Goal: Information Seeking & Learning: Find specific fact

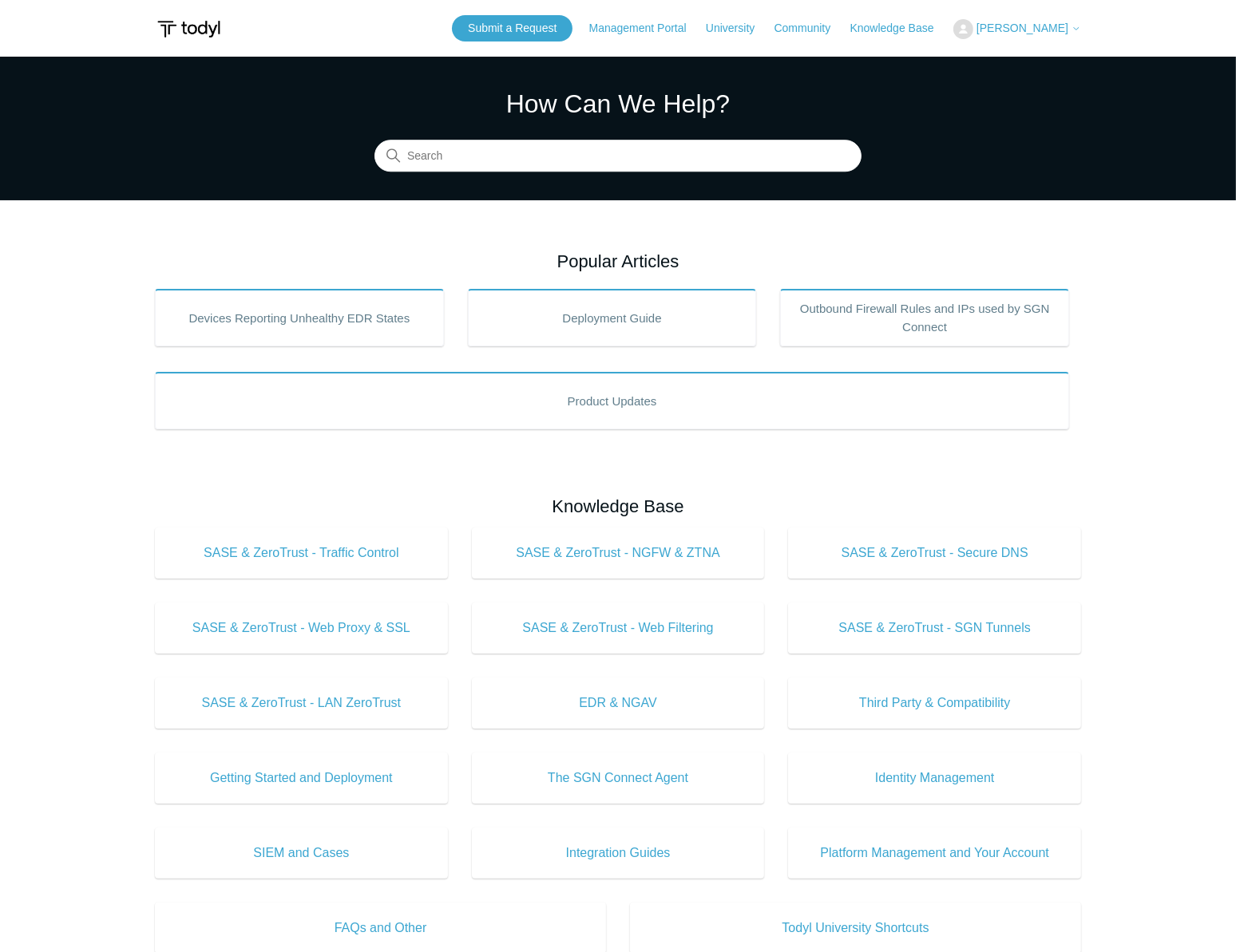
click at [375, 248] on h2 "Popular Articles" at bounding box center [618, 261] width 927 height 26
click at [530, 167] on input "Search" at bounding box center [618, 156] width 487 height 32
click at [541, 159] on input "Search" at bounding box center [618, 156] width 487 height 32
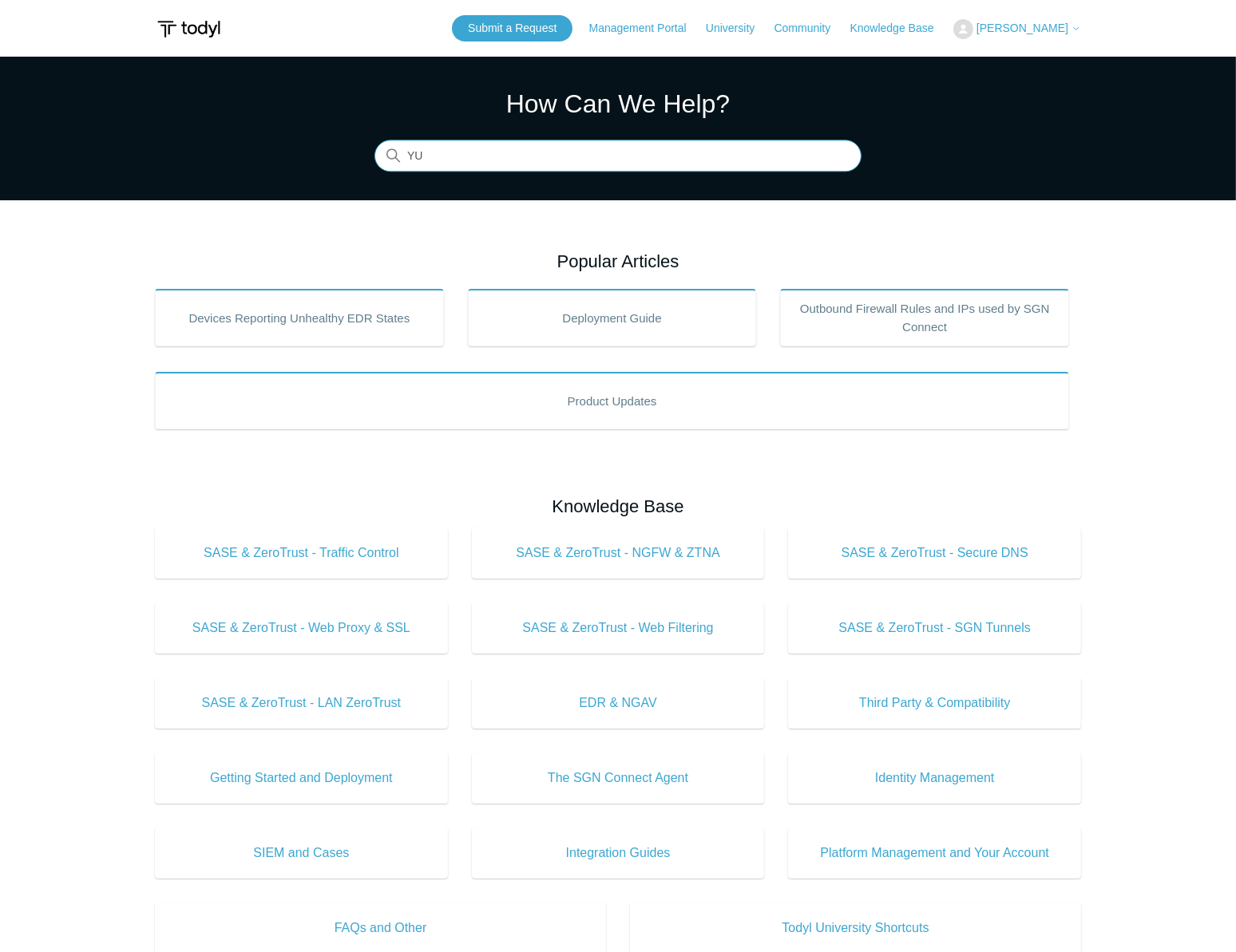
type input "Y"
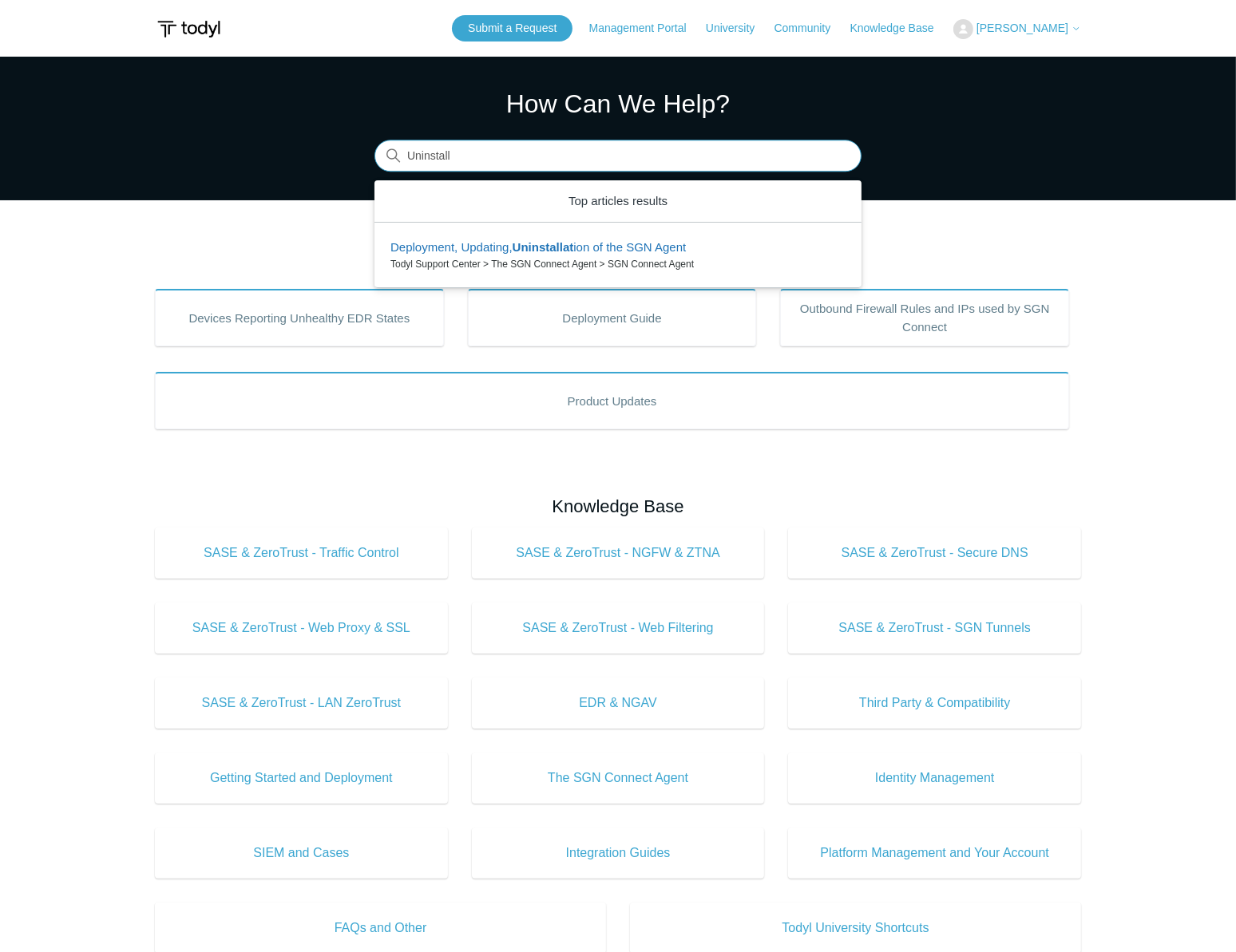
type input "Uninstall"
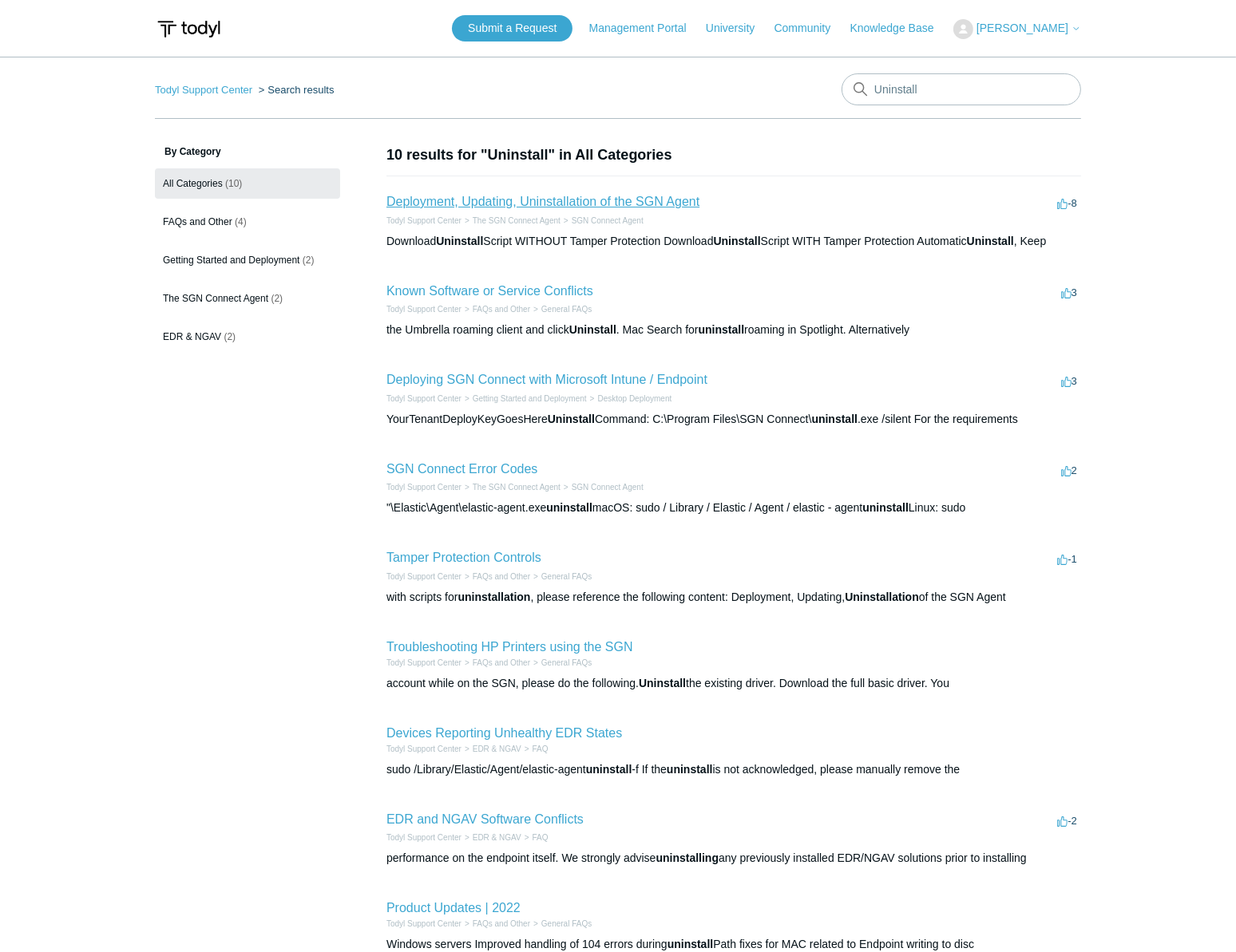
click at [569, 195] on link "Deployment, Updating, Uninstallation of the SGN Agent" at bounding box center [543, 201] width 313 height 14
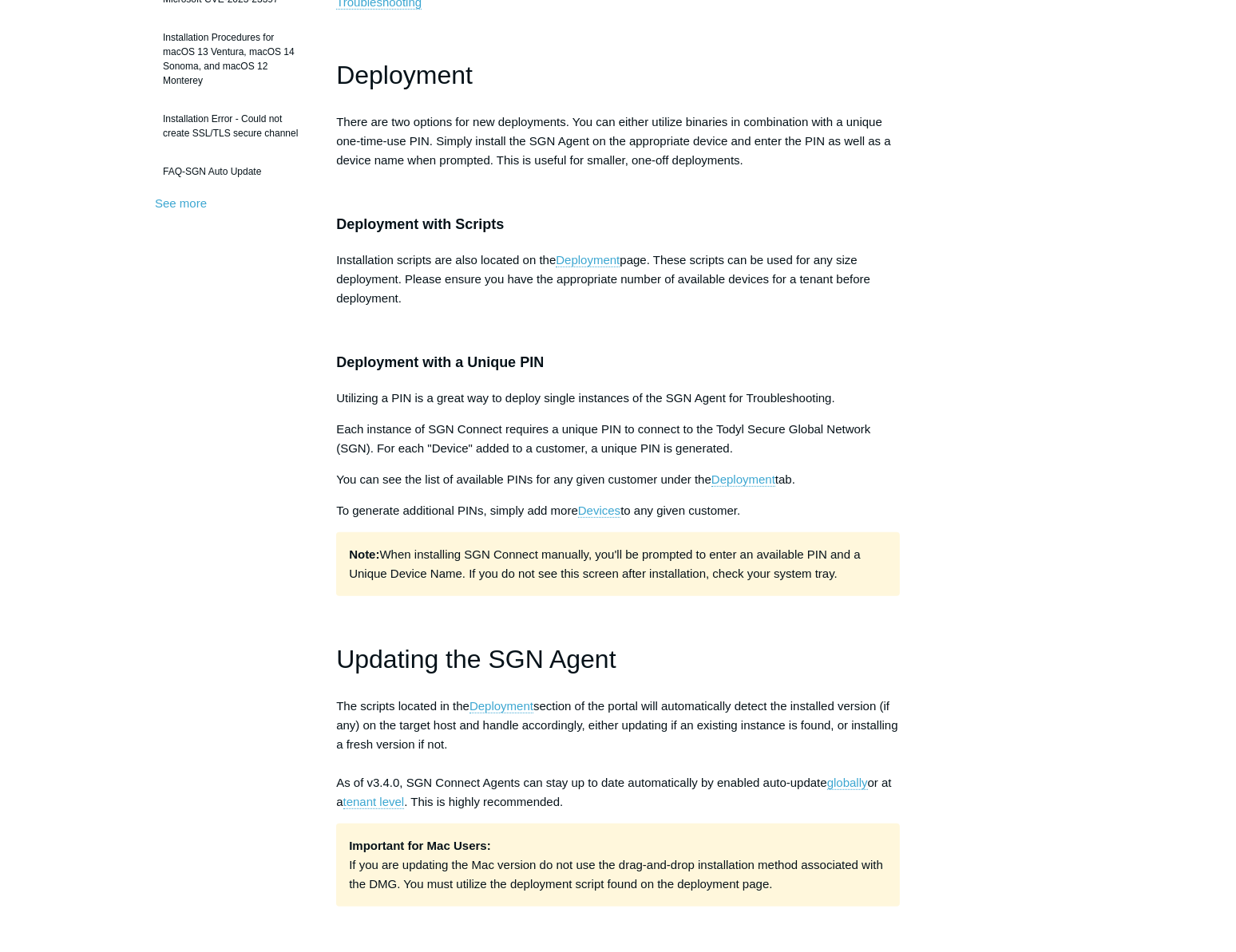
scroll to position [217, 0]
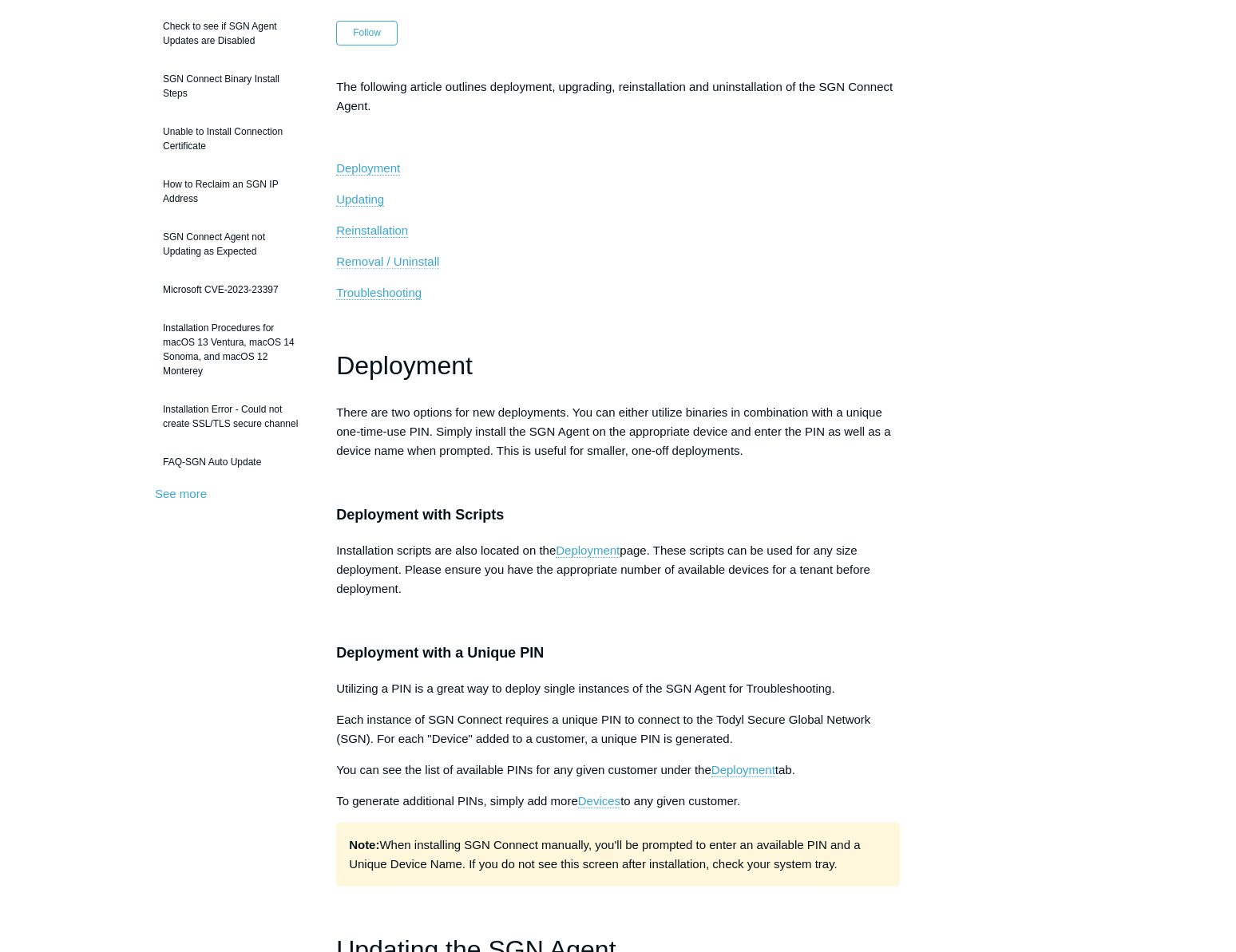
click at [413, 254] on span "Removal / Uninstall" at bounding box center [388, 261] width 103 height 14
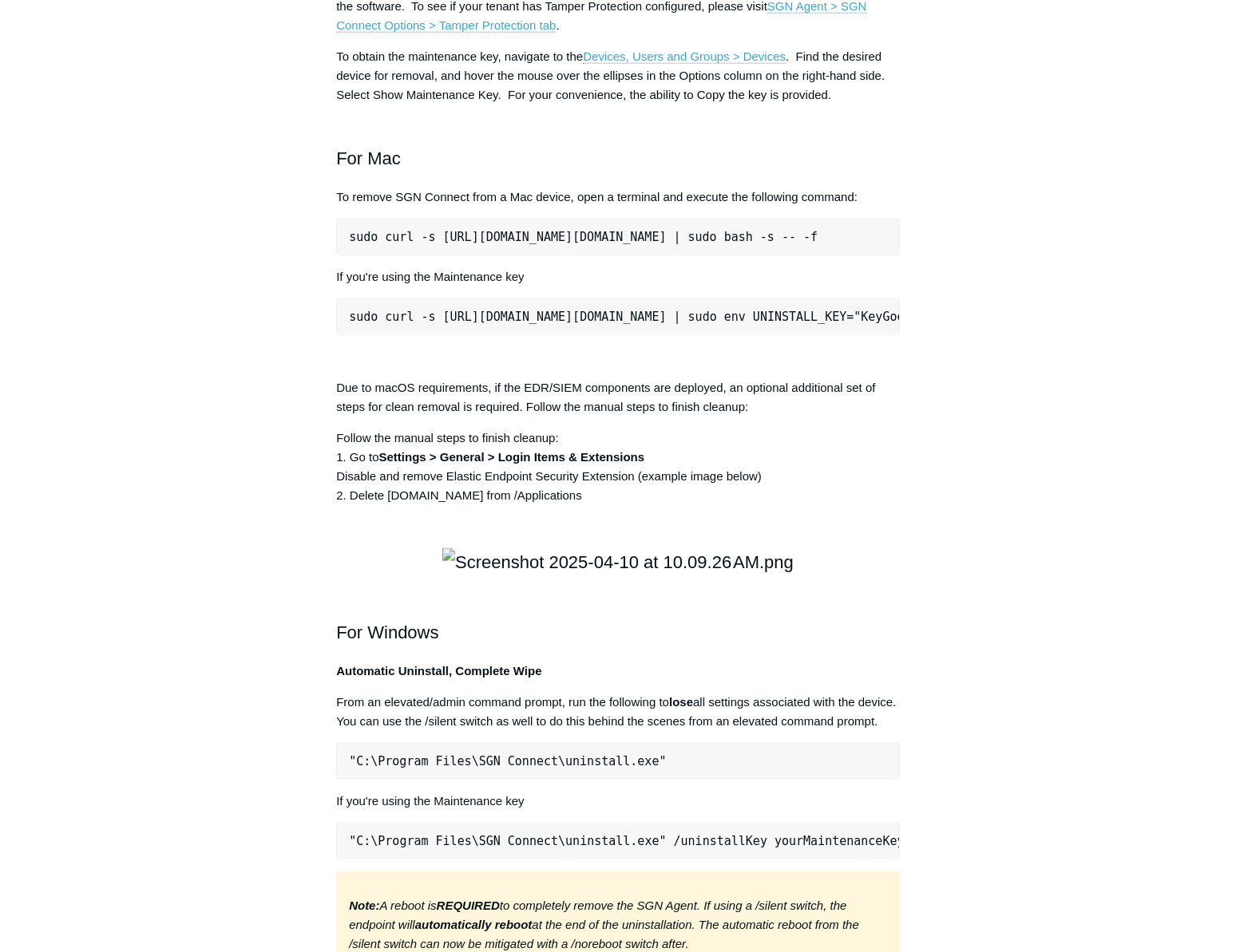
click at [993, 444] on div "Articles in this section Installation Procedure for macOS 15 (Sequoia) Check to…" at bounding box center [618, 321] width 927 height 4487
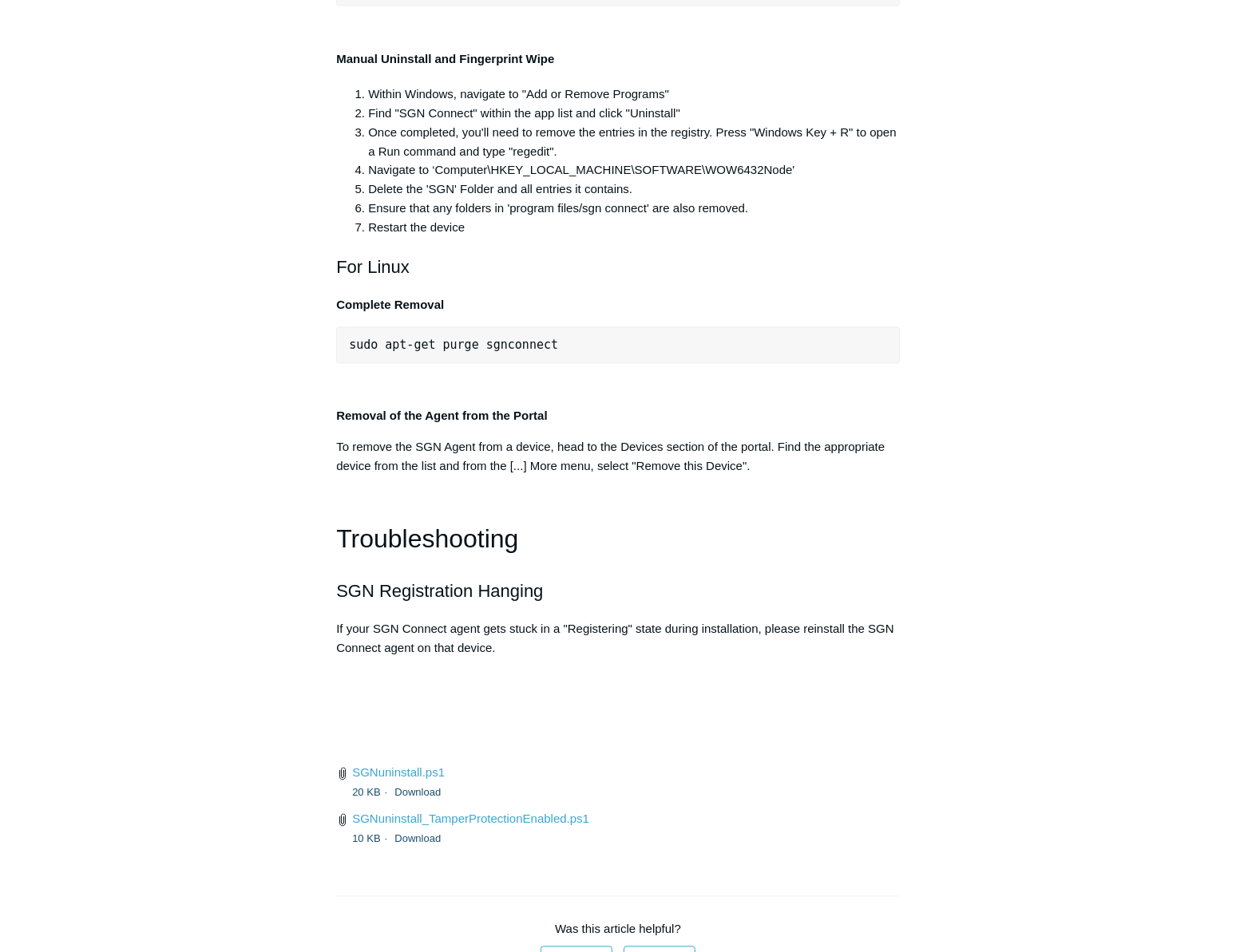
scroll to position [3082, 0]
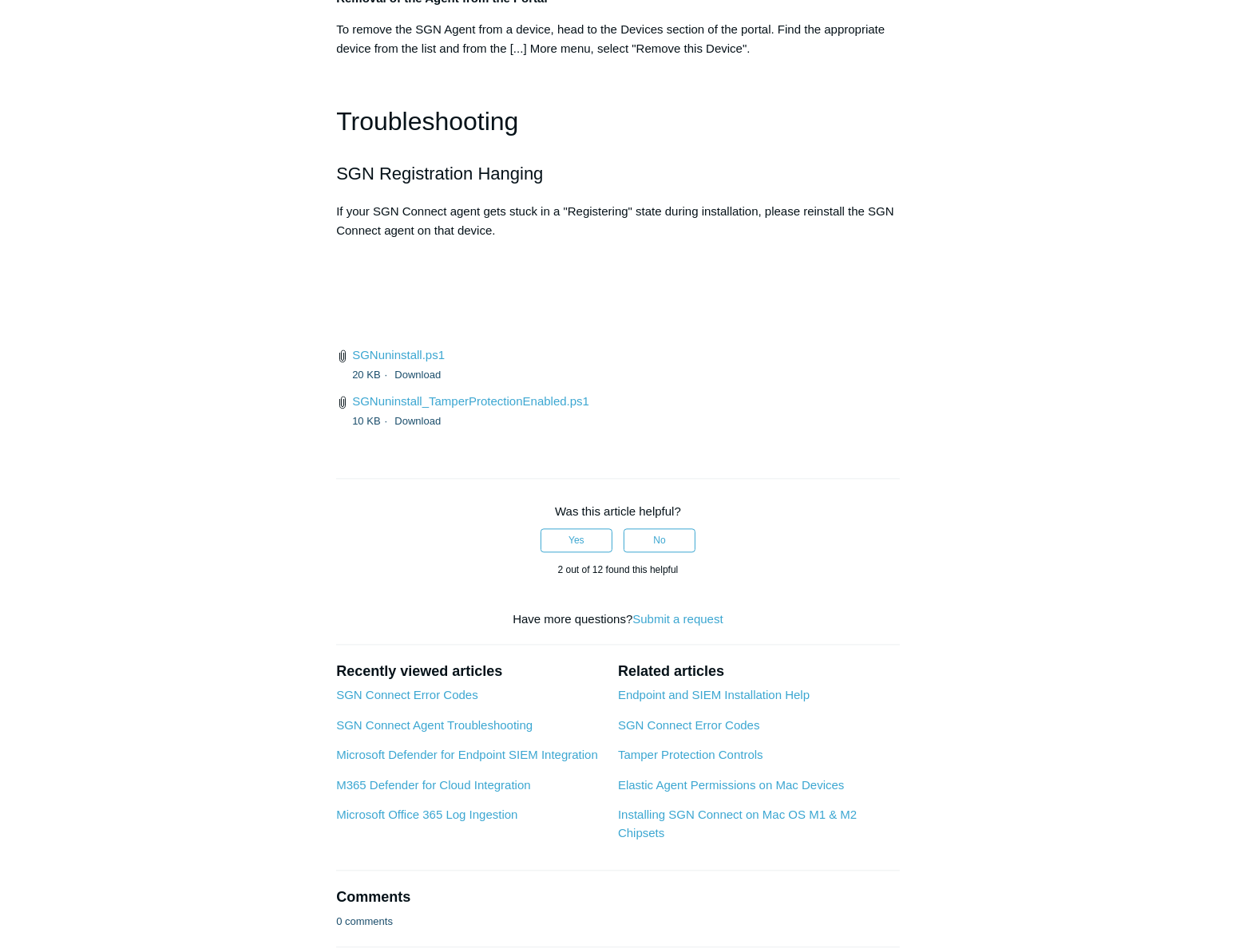
scroll to position [3664, 0]
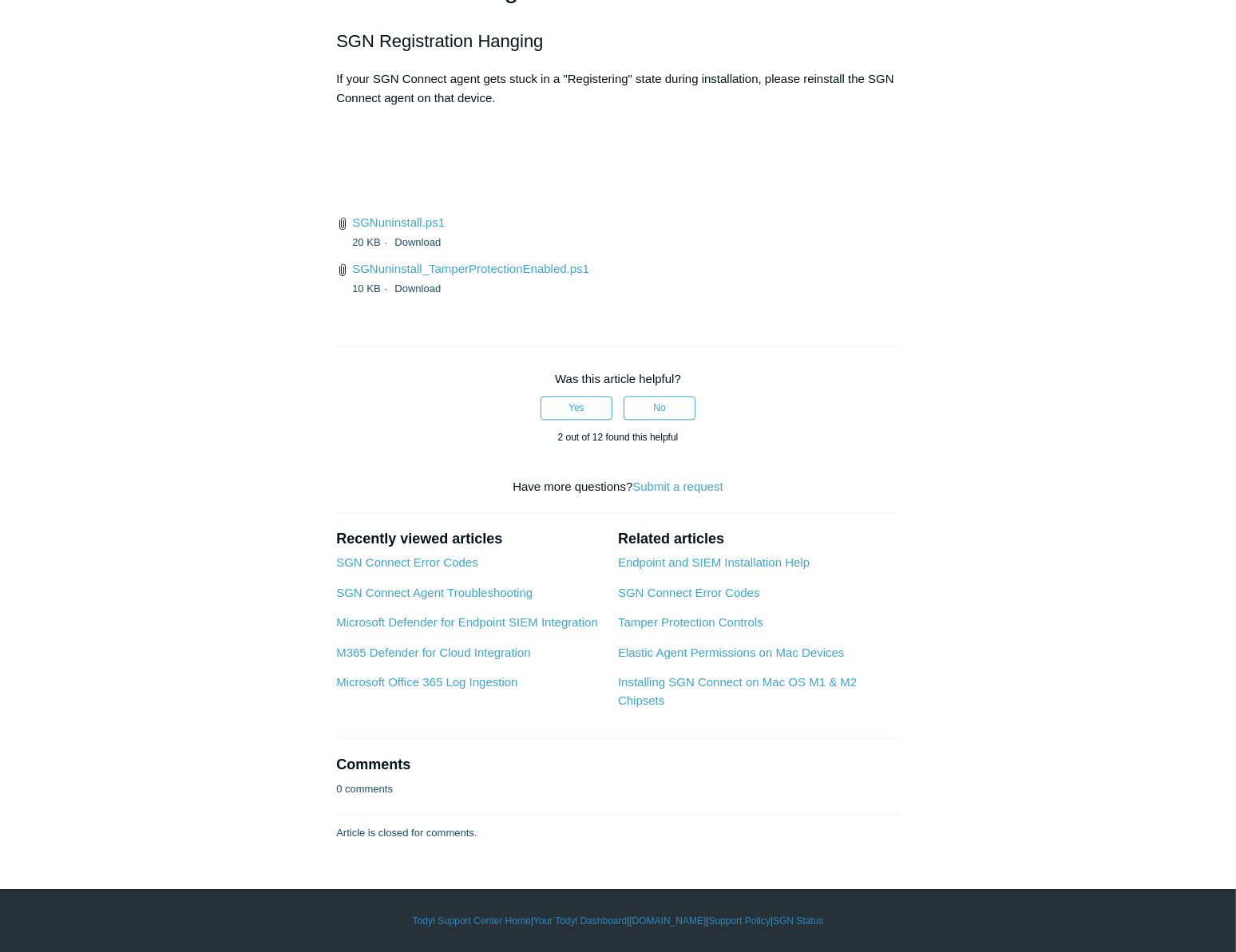
scroll to position [3591, 0]
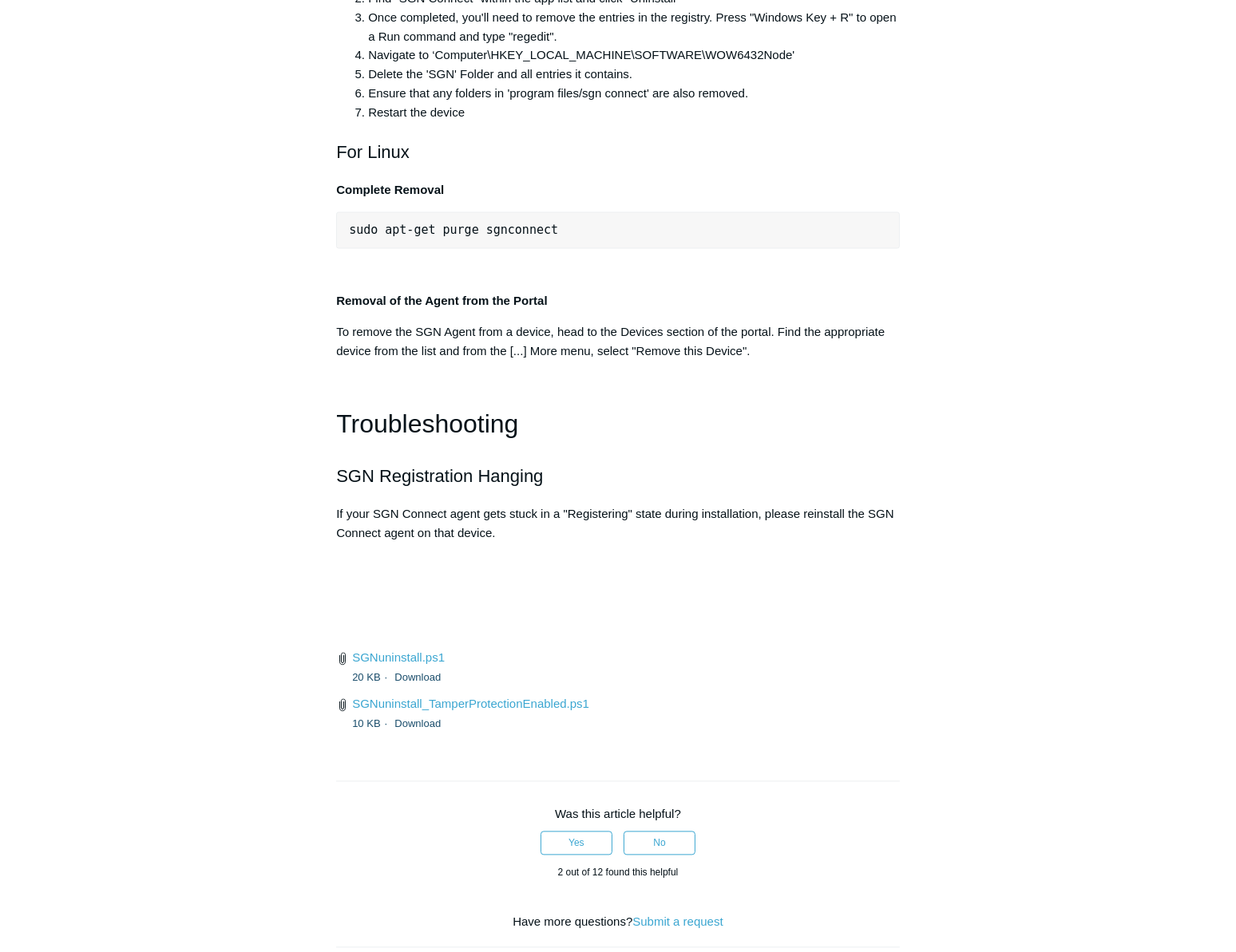
scroll to position [3373, 0]
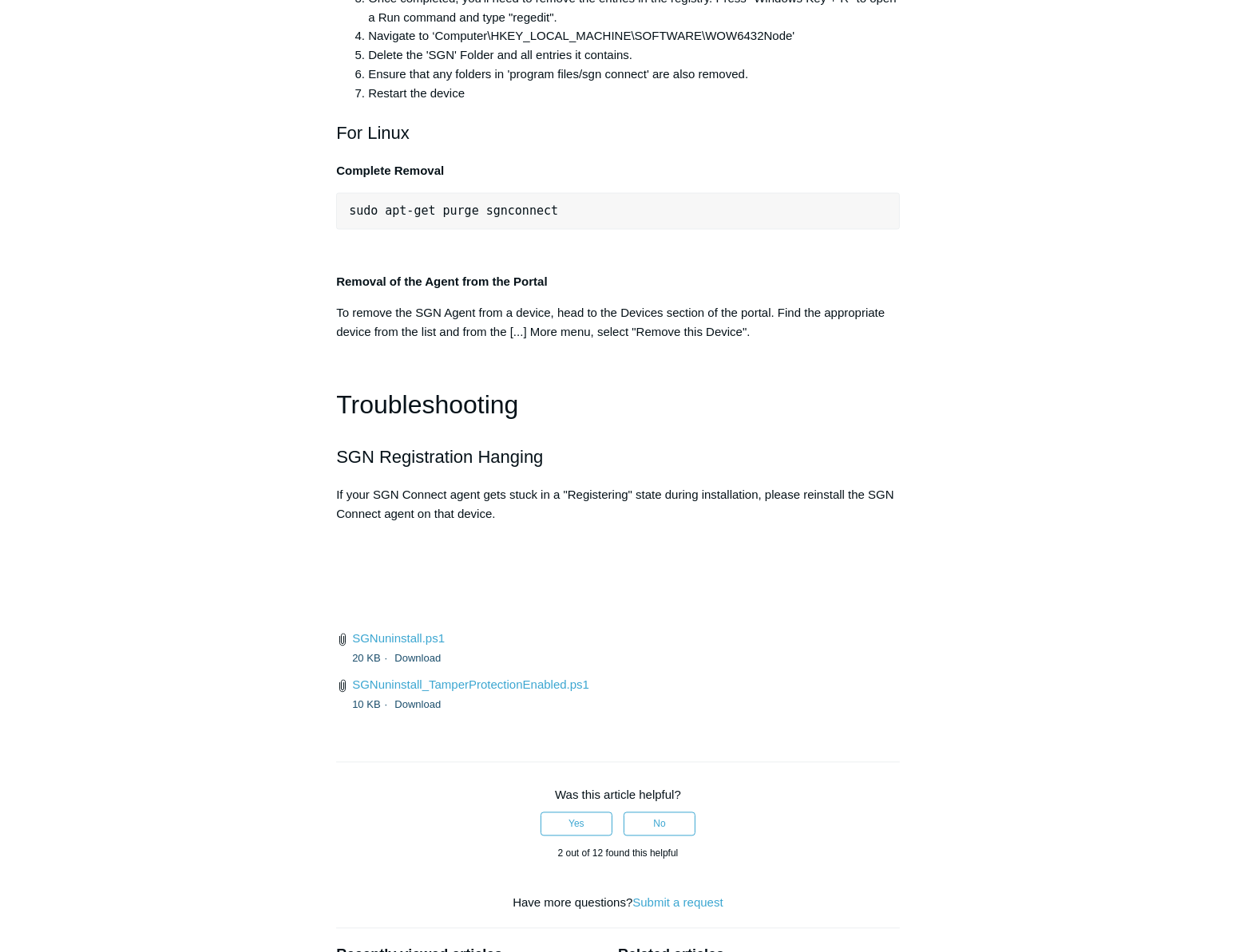
drag, startPoint x: 840, startPoint y: 93, endPoint x: 811, endPoint y: 119, distance: 38.9
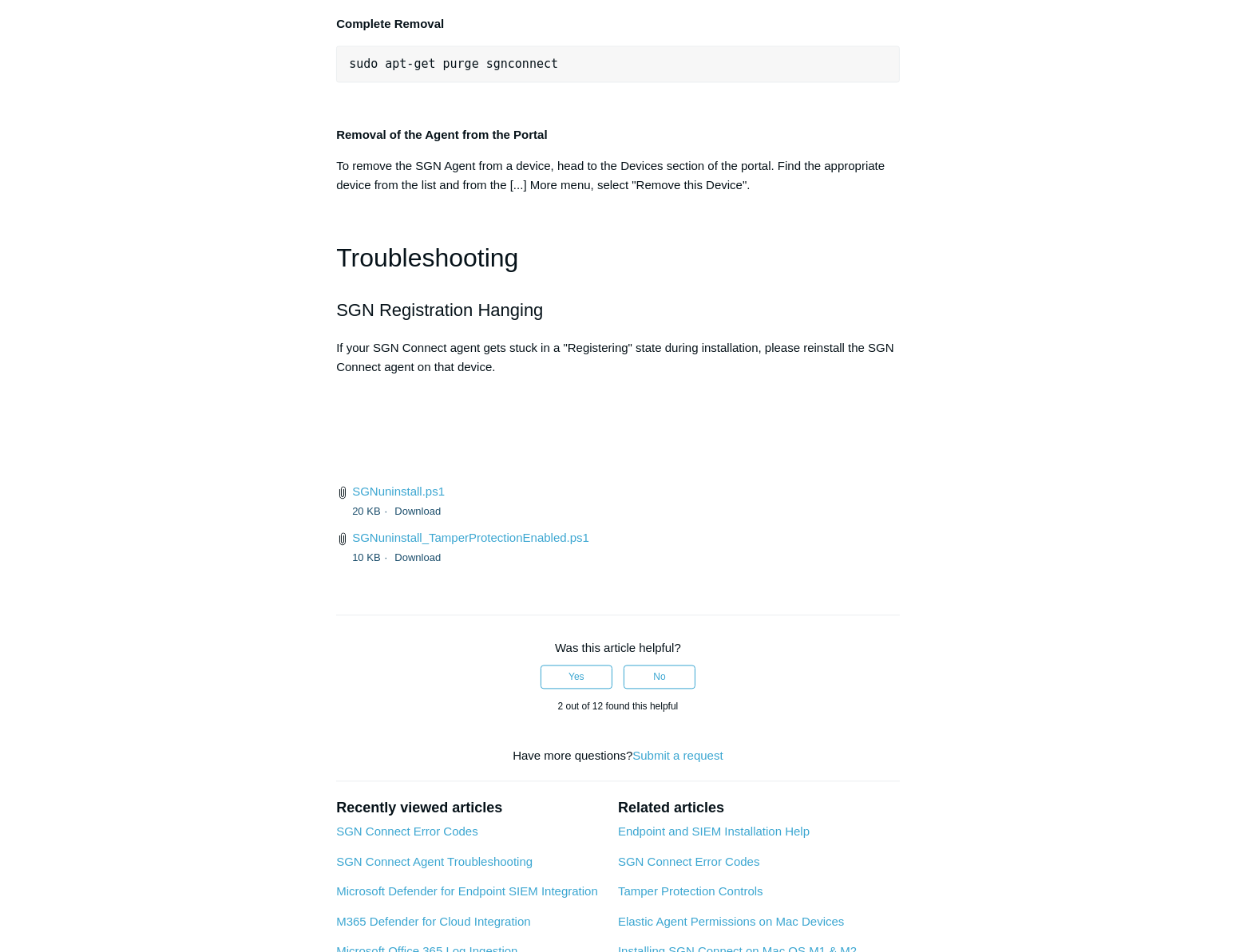
scroll to position [3591, 0]
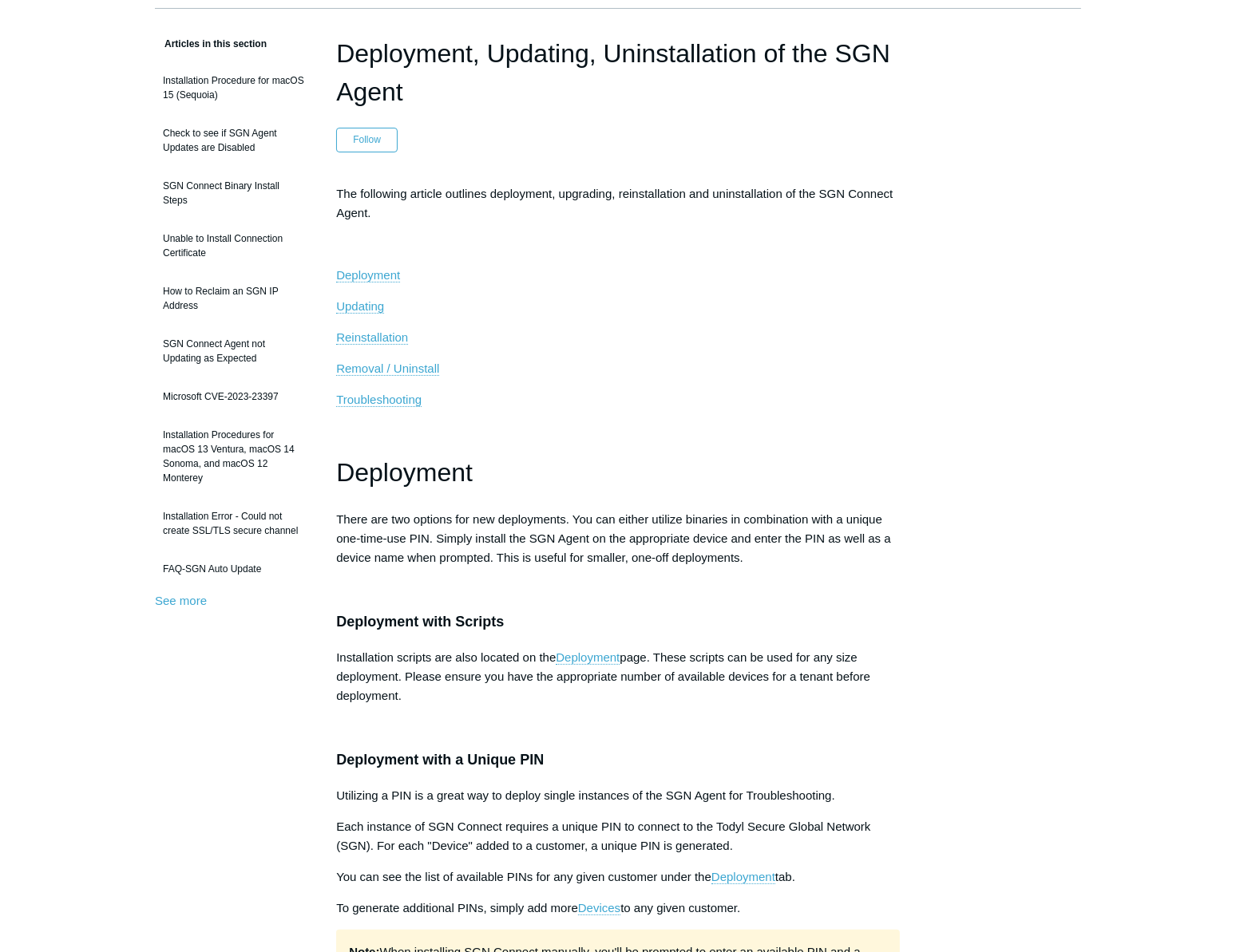
scroll to position [0, 0]
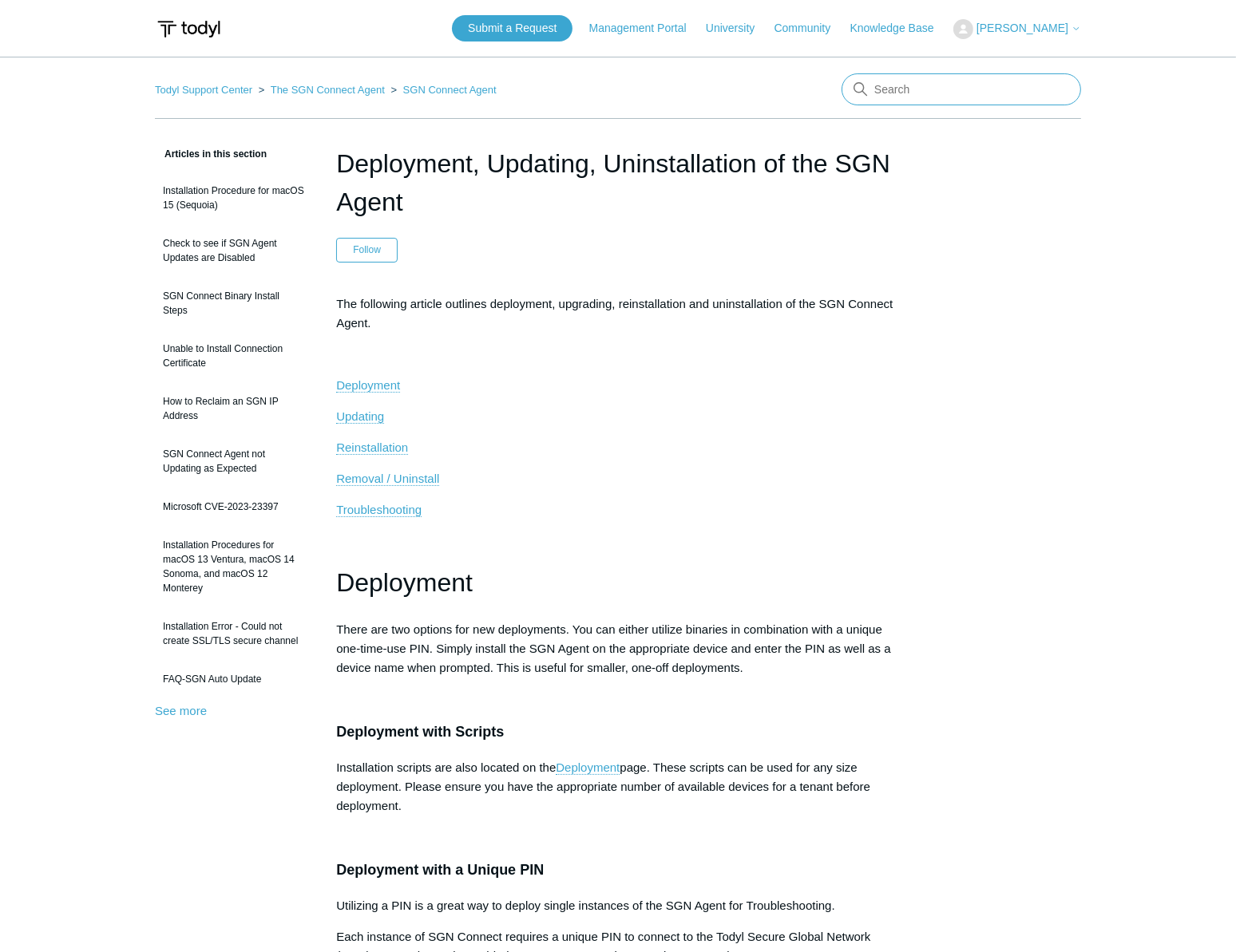
click at [938, 92] on input "Search" at bounding box center [961, 89] width 239 height 32
type input "Error 104"
click at [941, 91] on input "Error 104" at bounding box center [961, 89] width 239 height 32
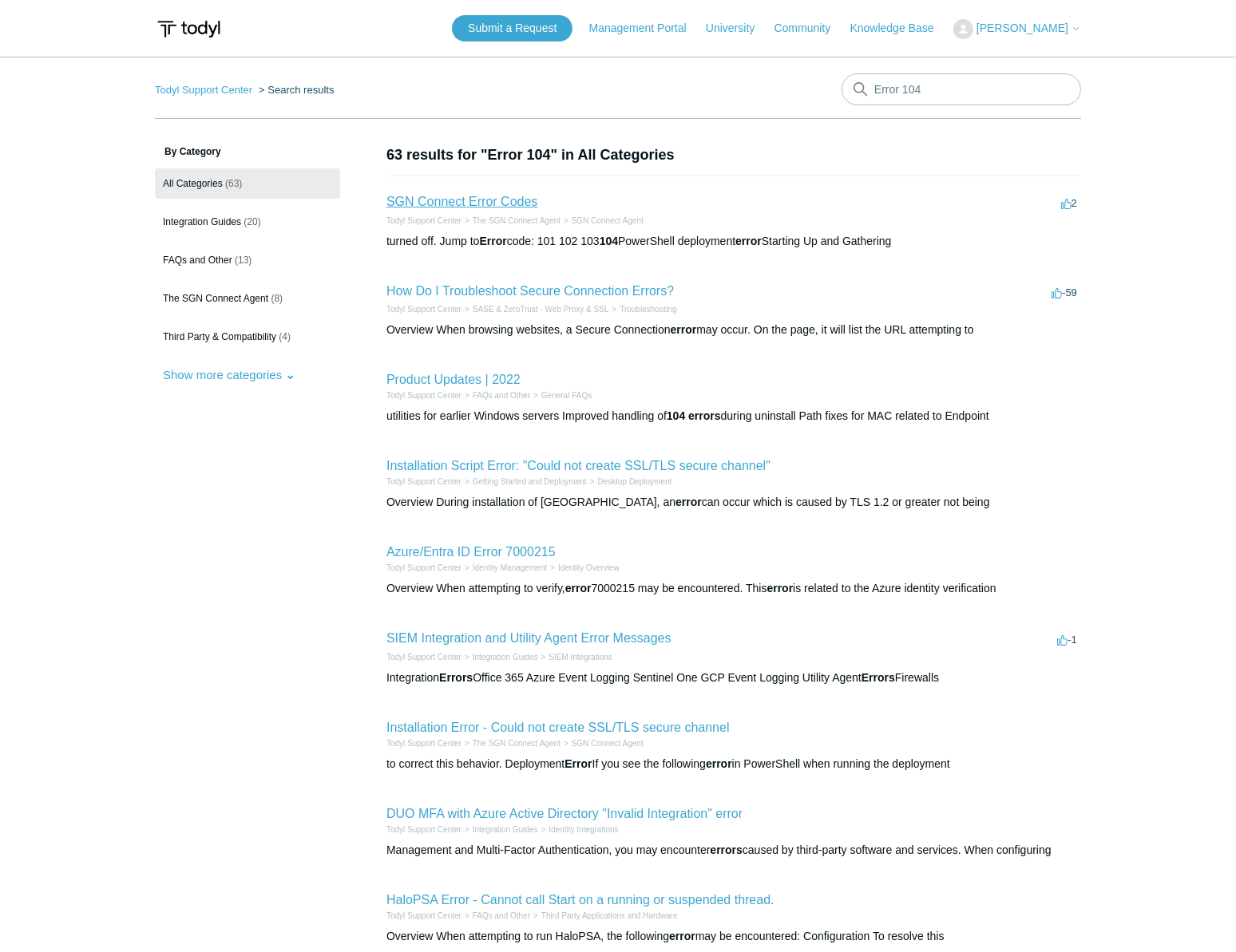
click at [463, 207] on link "SGN Connect Error Codes" at bounding box center [462, 201] width 151 height 14
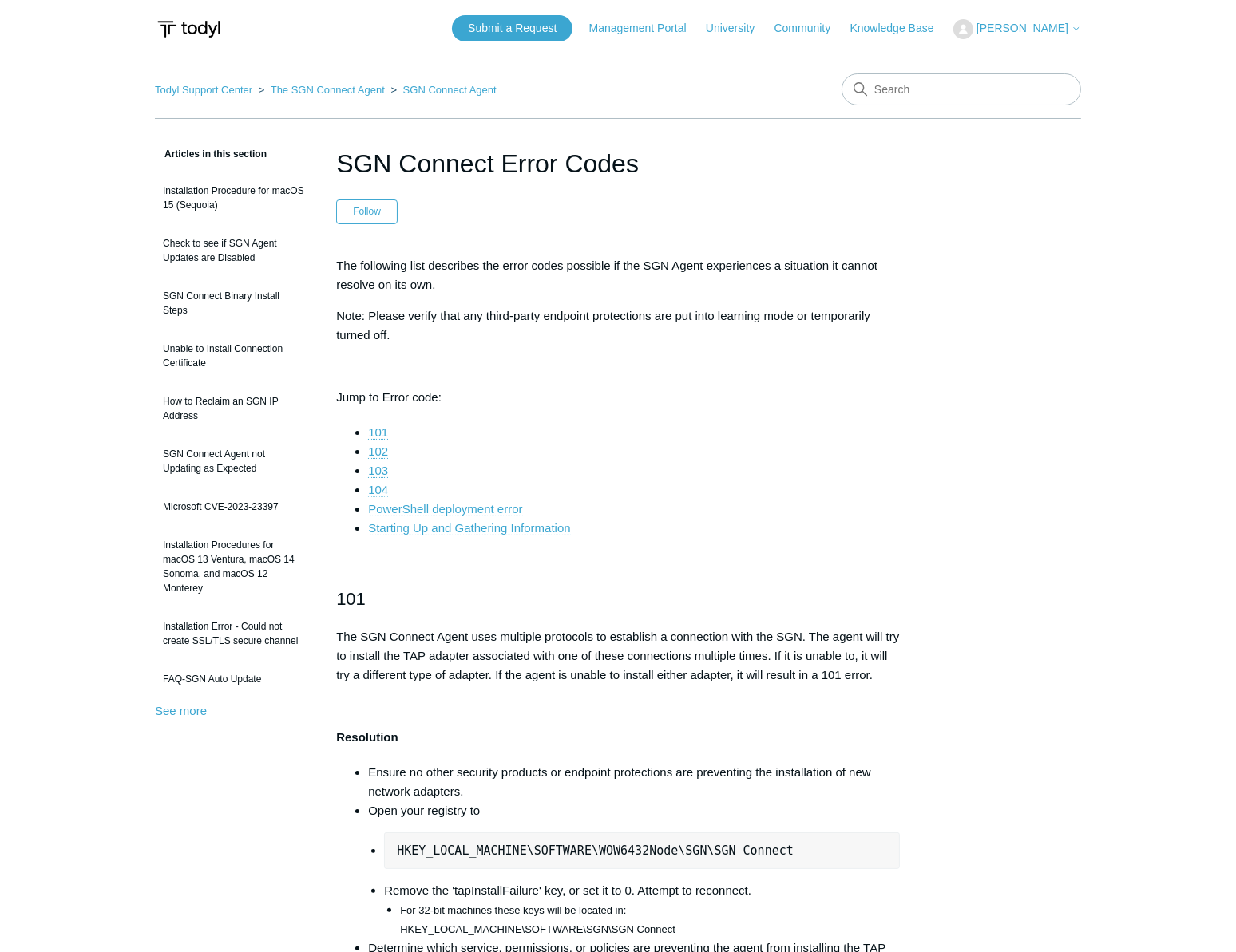
click at [385, 493] on link "104" at bounding box center [378, 490] width 20 height 15
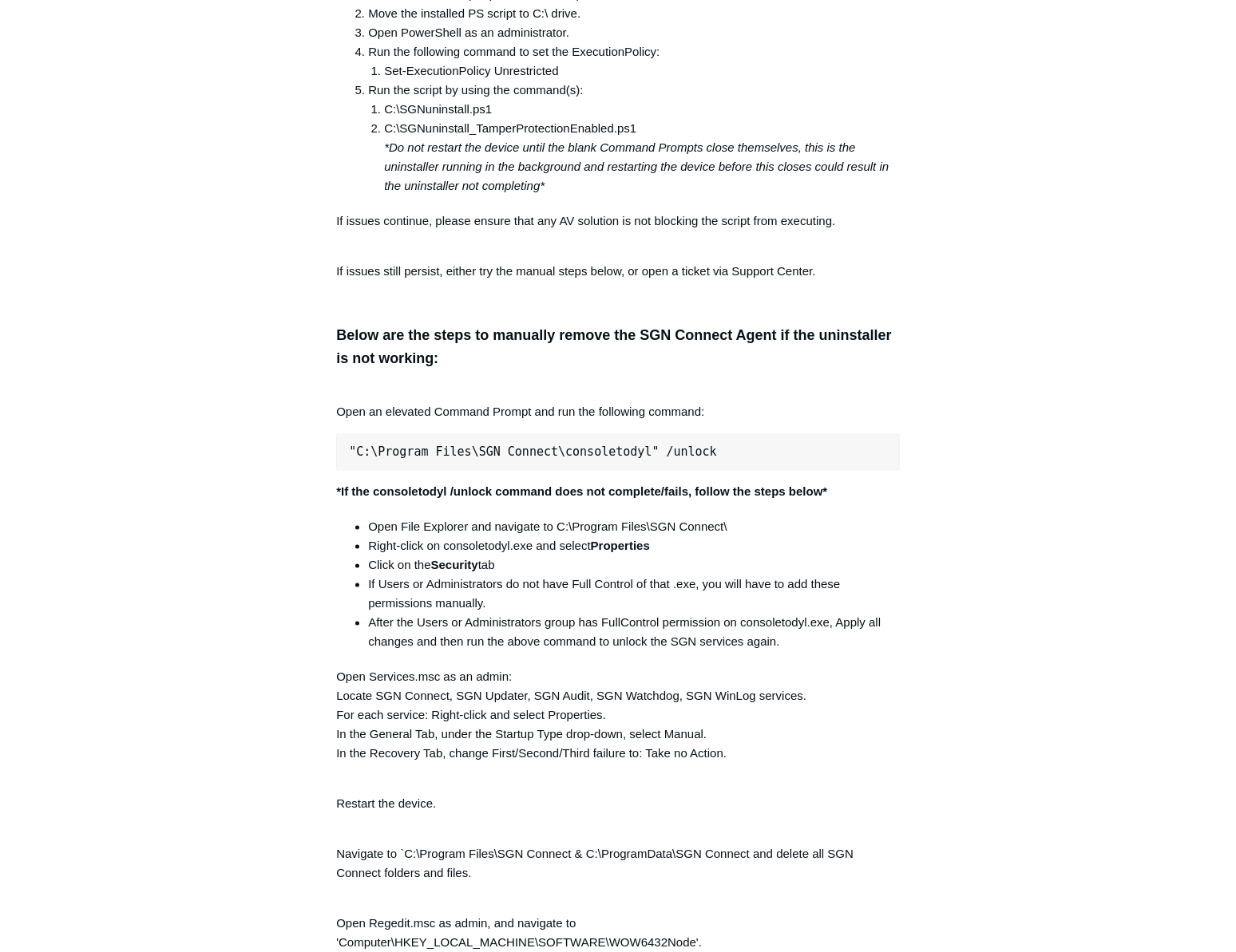
scroll to position [3015, 0]
click at [999, 345] on div "Articles in this section Installation Procedure for macOS 15 (Sequoia) Check to…" at bounding box center [618, 561] width 927 height 6861
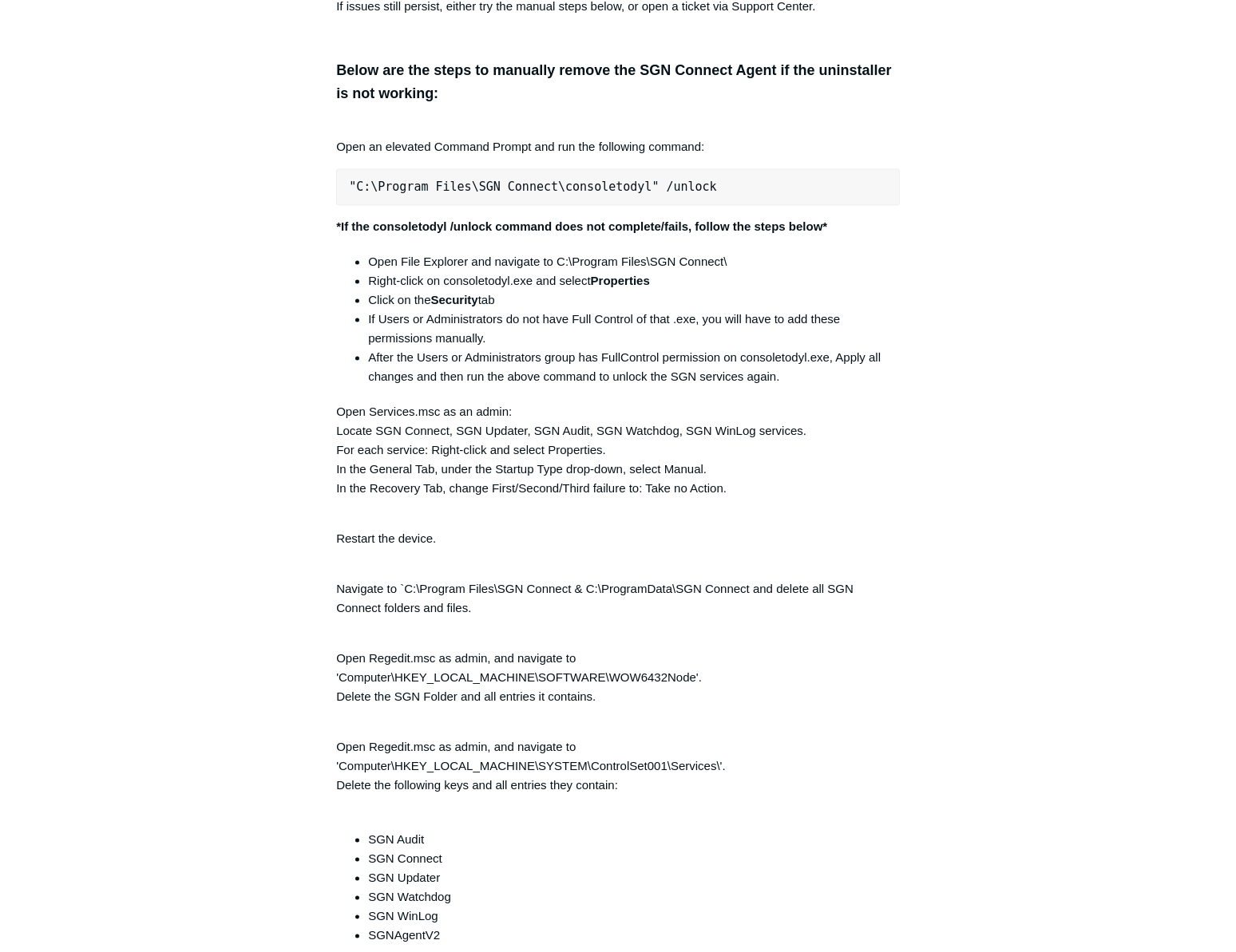
scroll to position [3305, 0]
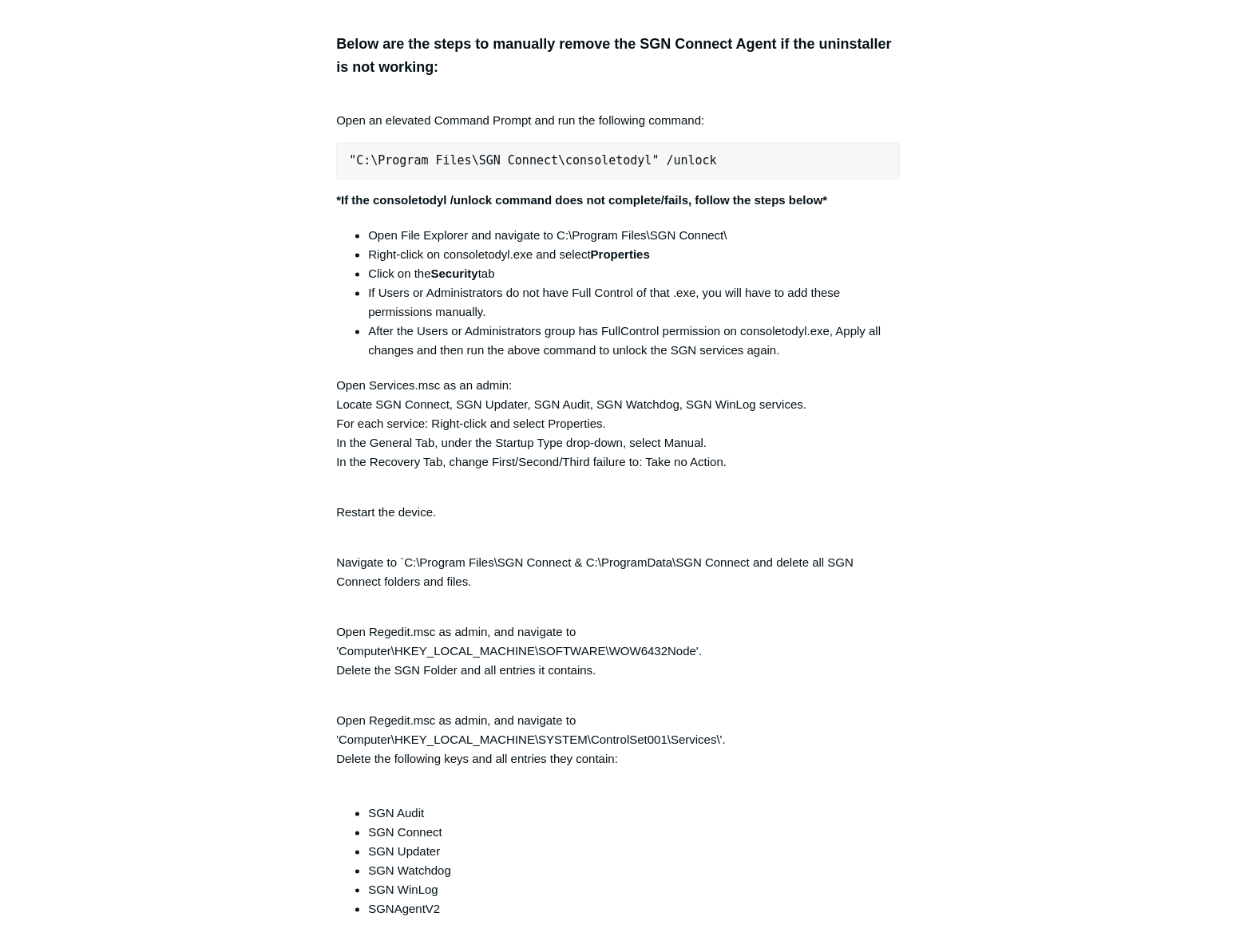
click at [502, 581] on p "Navigate to `C:\Program Files\SGN Connect & C:\ProgramData\SGN Connect and dele…" at bounding box center [618, 563] width 564 height 57
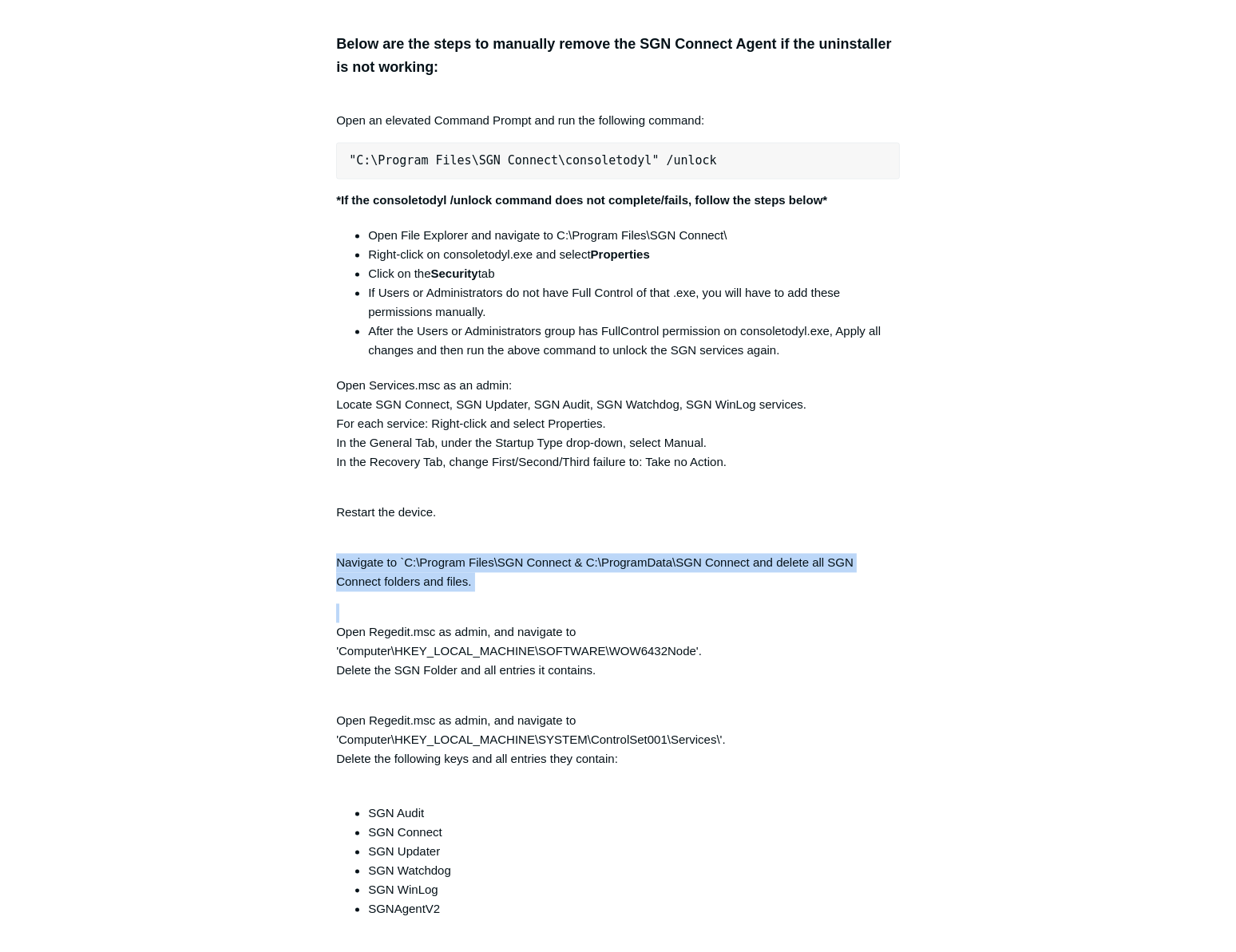
click at [502, 581] on p "Navigate to `C:\Program Files\SGN Connect & C:\ProgramData\SGN Connect and dele…" at bounding box center [618, 563] width 564 height 57
click at [626, 591] on p "Navigate to `C:\Program Files\SGN Connect & C:\ProgramData\SGN Connect and dele…" at bounding box center [618, 563] width 564 height 57
drag, startPoint x: 640, startPoint y: 581, endPoint x: 551, endPoint y: 582, distance: 89.0
click at [551, 582] on p "Navigate to `C:\Program Files\SGN Connect & C:\ProgramData\SGN Connect and dele…" at bounding box center [618, 563] width 564 height 57
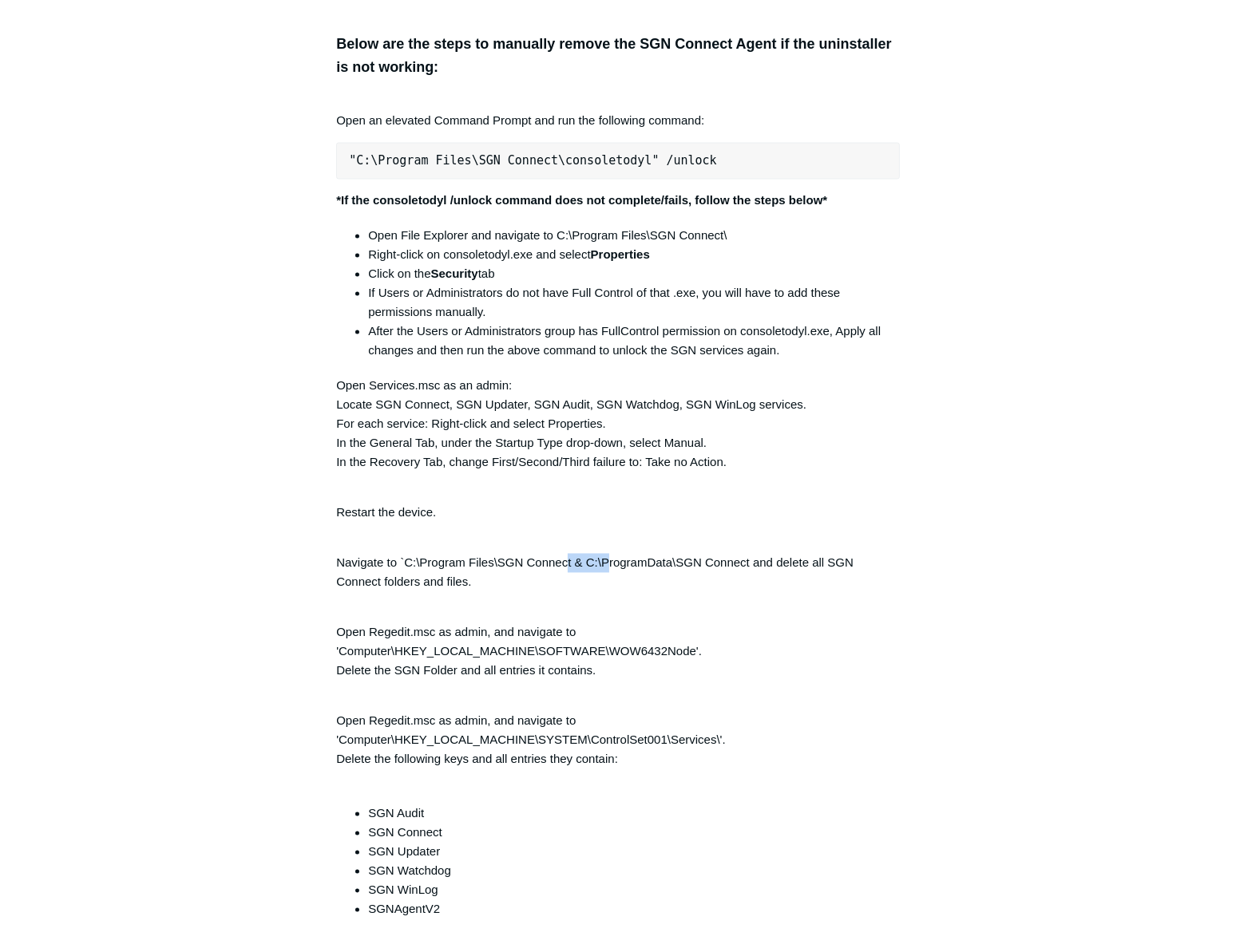
drag, startPoint x: 567, startPoint y: 572, endPoint x: 609, endPoint y: 574, distance: 42.0
click at [609, 574] on p "Navigate to `C:\Program Files\SGN Connect & C:\ProgramData\SGN Connect and dele…" at bounding box center [618, 563] width 564 height 57
click at [571, 576] on p "Navigate to `C:\Program Files\SGN Connect & C:\ProgramData\SGN Connect and dele…" at bounding box center [618, 563] width 564 height 57
click at [571, 574] on p "Navigate to `C:\Program Files\SGN Connect & C:\ProgramData\SGN Connect and dele…" at bounding box center [618, 563] width 564 height 57
drag, startPoint x: 577, startPoint y: 572, endPoint x: 699, endPoint y: 567, distance: 122.1
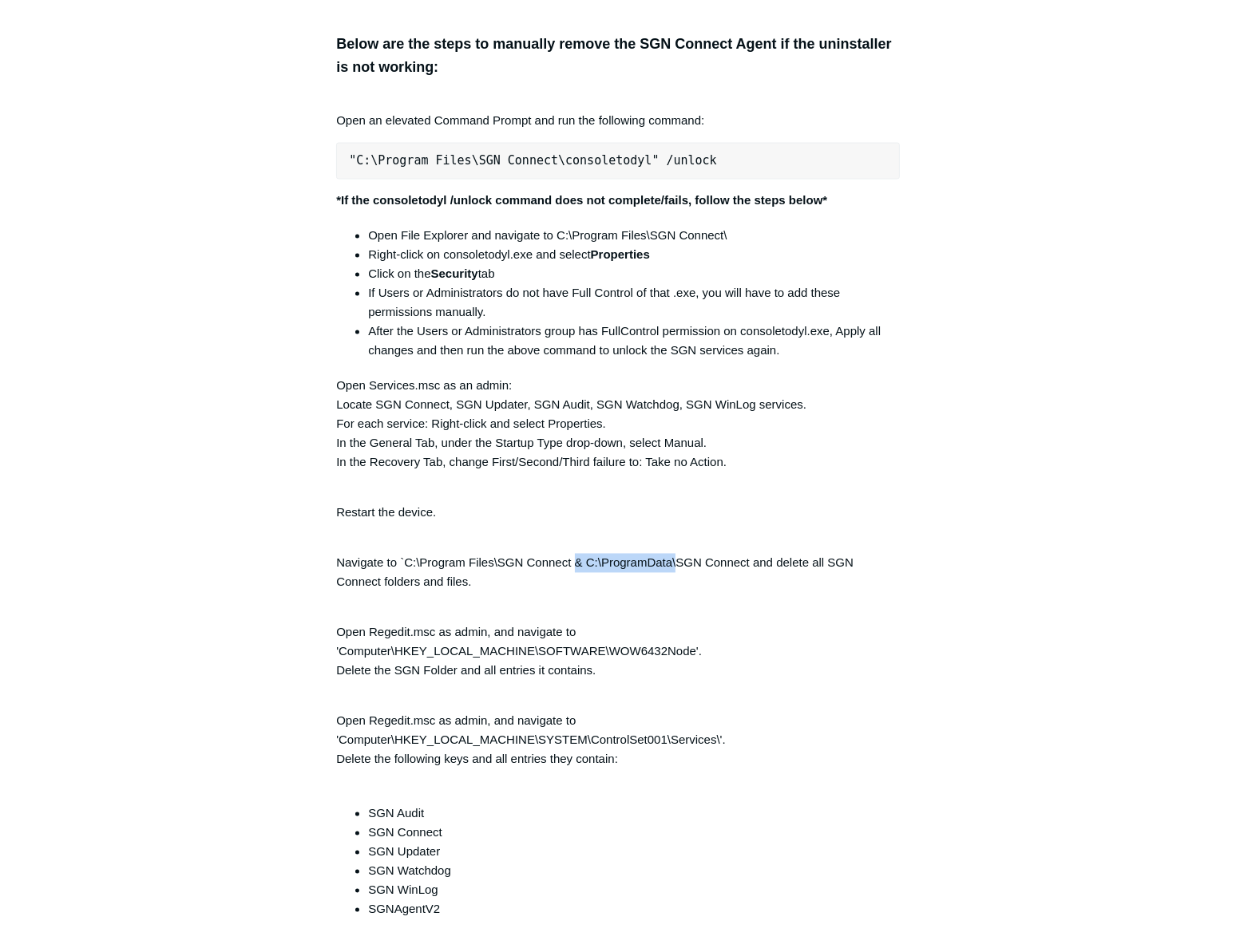
click at [694, 568] on p "Navigate to `C:\Program Files\SGN Connect & C:\ProgramData\SGN Connect and dele…" at bounding box center [618, 563] width 564 height 57
click at [699, 567] on p "Navigate to `C:\Program Files\SGN Connect & C:\ProgramData\SGN Connect and dele…" at bounding box center [618, 563] width 564 height 57
drag, startPoint x: 618, startPoint y: 565, endPoint x: 962, endPoint y: 582, distance: 344.4
click at [972, 579] on div "Articles in this section Installation Procedure for macOS 15 (Sequoia) Check to…" at bounding box center [618, 270] width 927 height 6861
click at [857, 592] on p "Navigate to `C:\Program Files\SGN Connect & C:\ProgramData\SGN Connect and dele…" at bounding box center [618, 563] width 564 height 57
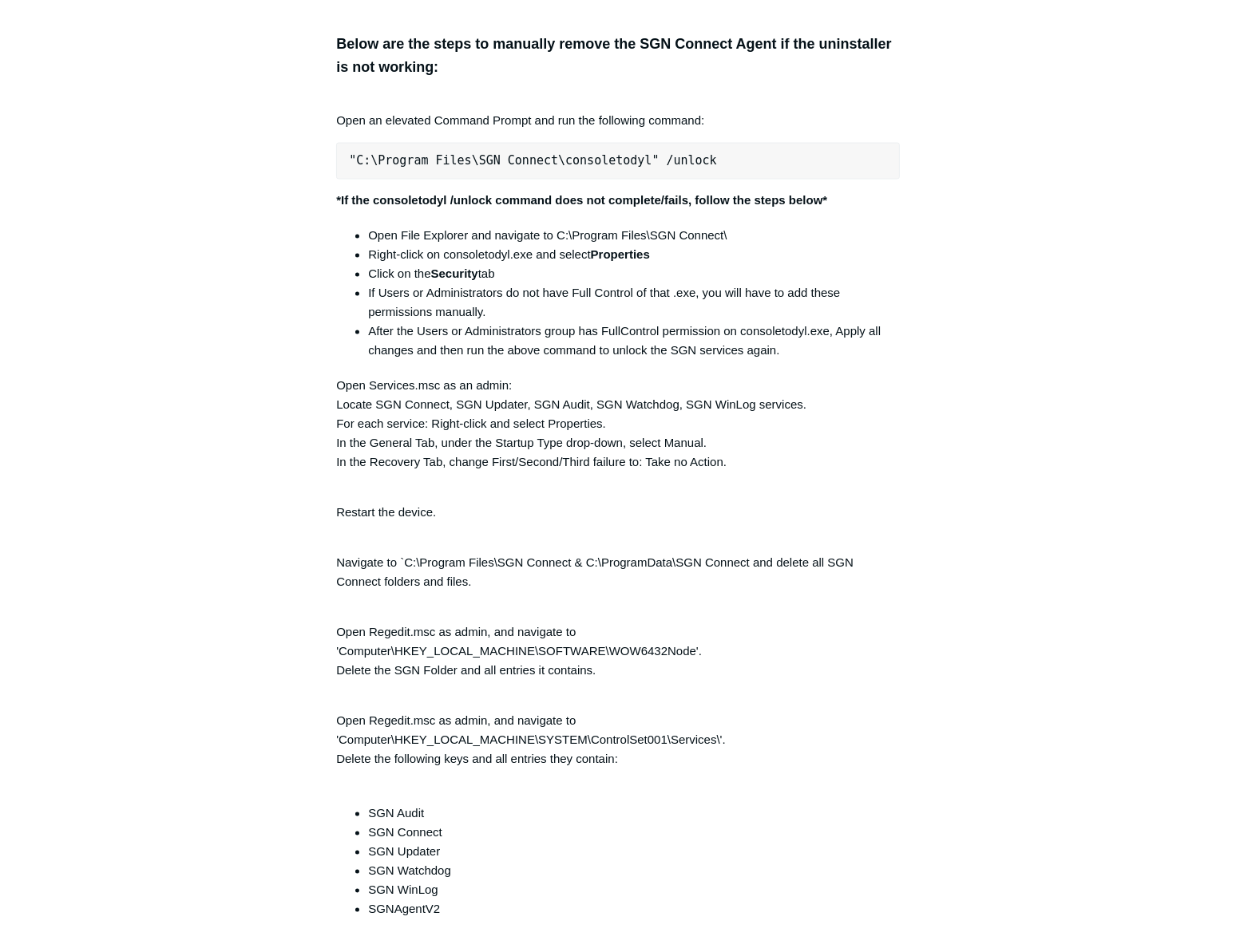
click at [732, 593] on p "Navigate to `C:\Program Files\SGN Connect & C:\ProgramData\SGN Connect and dele…" at bounding box center [618, 563] width 564 height 57
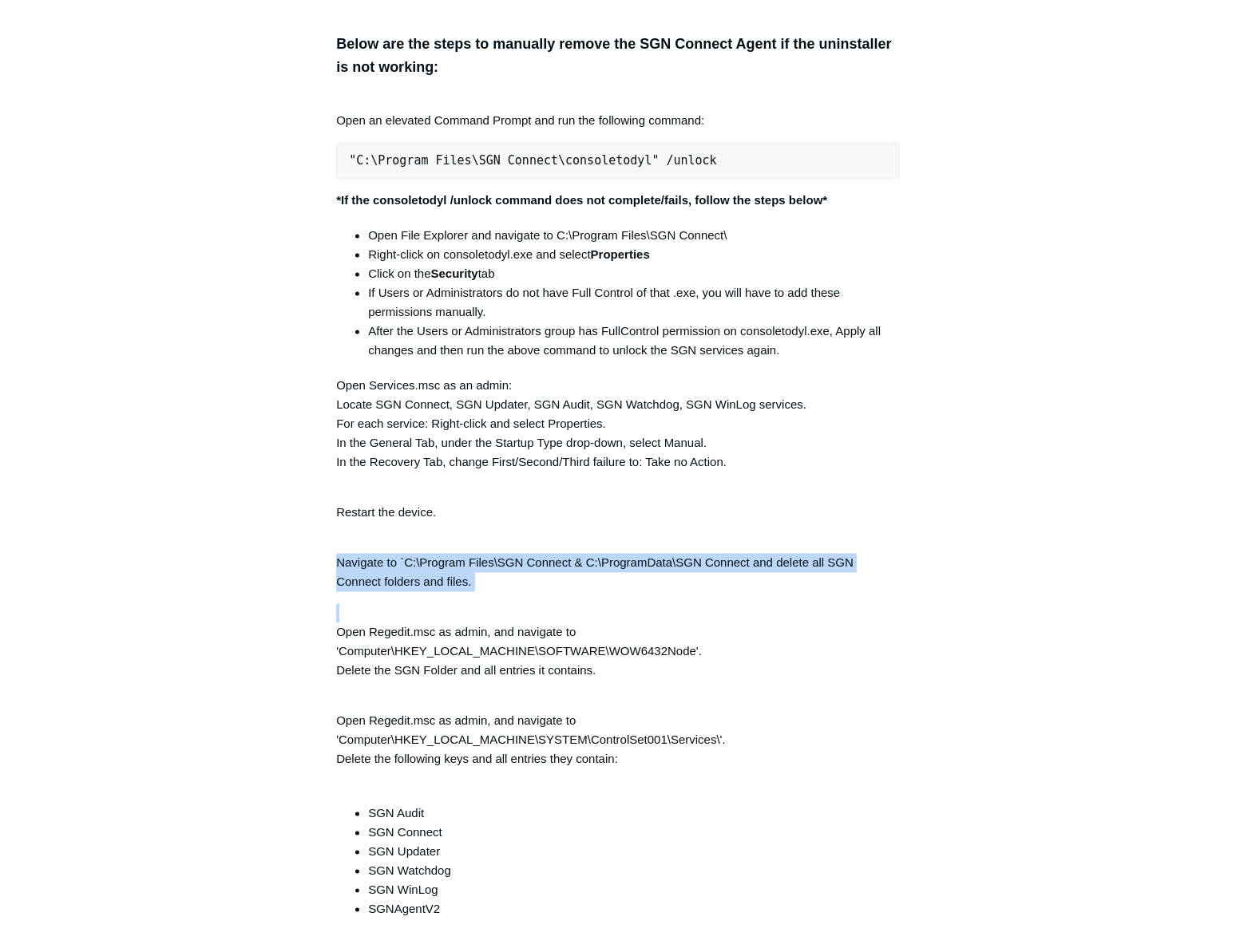
click at [732, 593] on p "Navigate to `C:\Program Files\SGN Connect & C:\ProgramData\SGN Connect and dele…" at bounding box center [618, 563] width 564 height 57
click at [708, 575] on p "Navigate to `C:\Program Files\SGN Connect & C:\ProgramData\SGN Connect and dele…" at bounding box center [618, 563] width 564 height 57
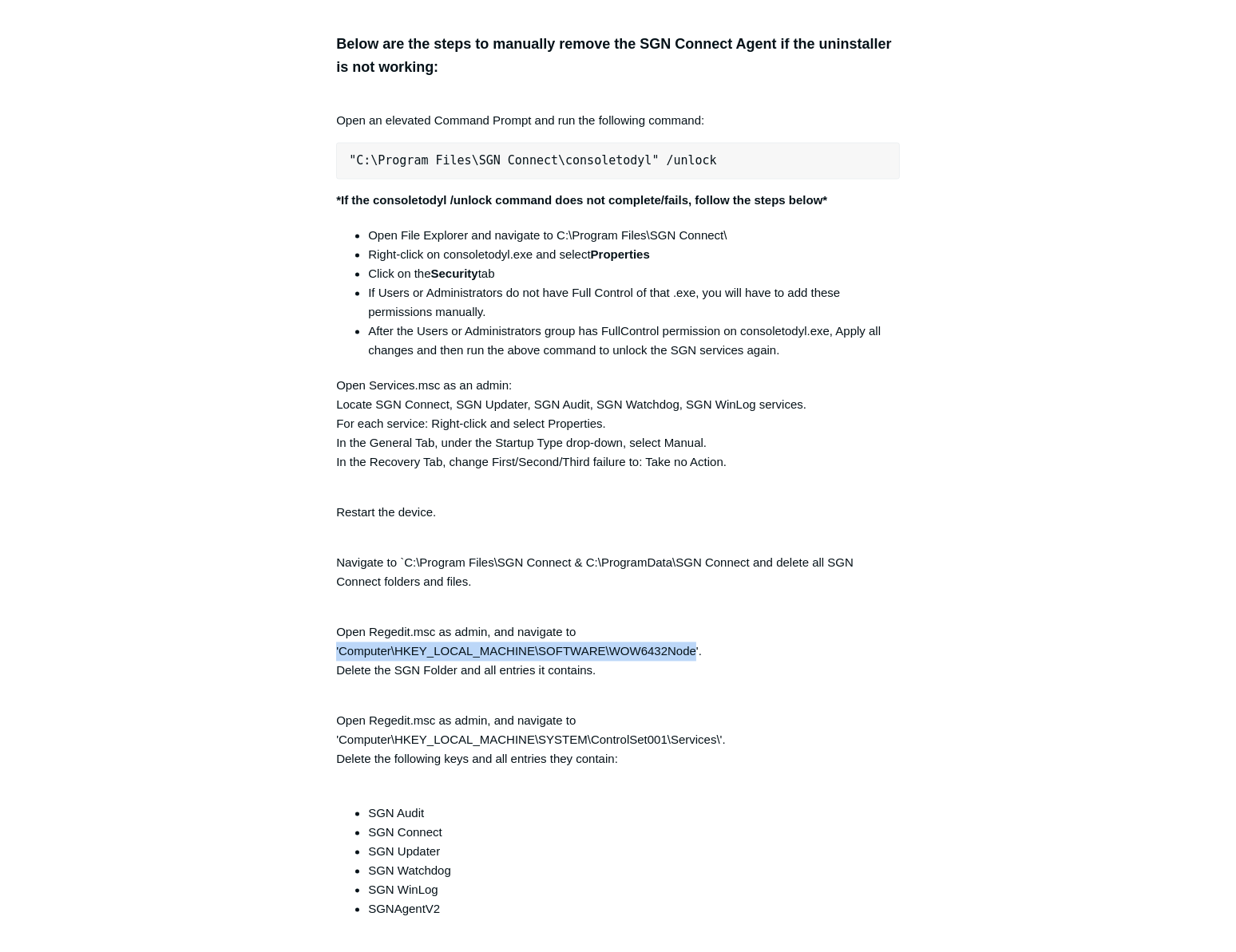
drag, startPoint x: 696, startPoint y: 663, endPoint x: 322, endPoint y: 659, distance: 374.0
click at [322, 659] on article "SGN Connect Error Codes Follow Not yet followed by anyone The following list de…" at bounding box center [618, 270] width 612 height 6861
click at [768, 645] on p "Open Regedit.msc as admin, and navigate to 'Computer\HKEY_LOCAL_MACHINE\SOFTWAR…" at bounding box center [618, 643] width 564 height 77
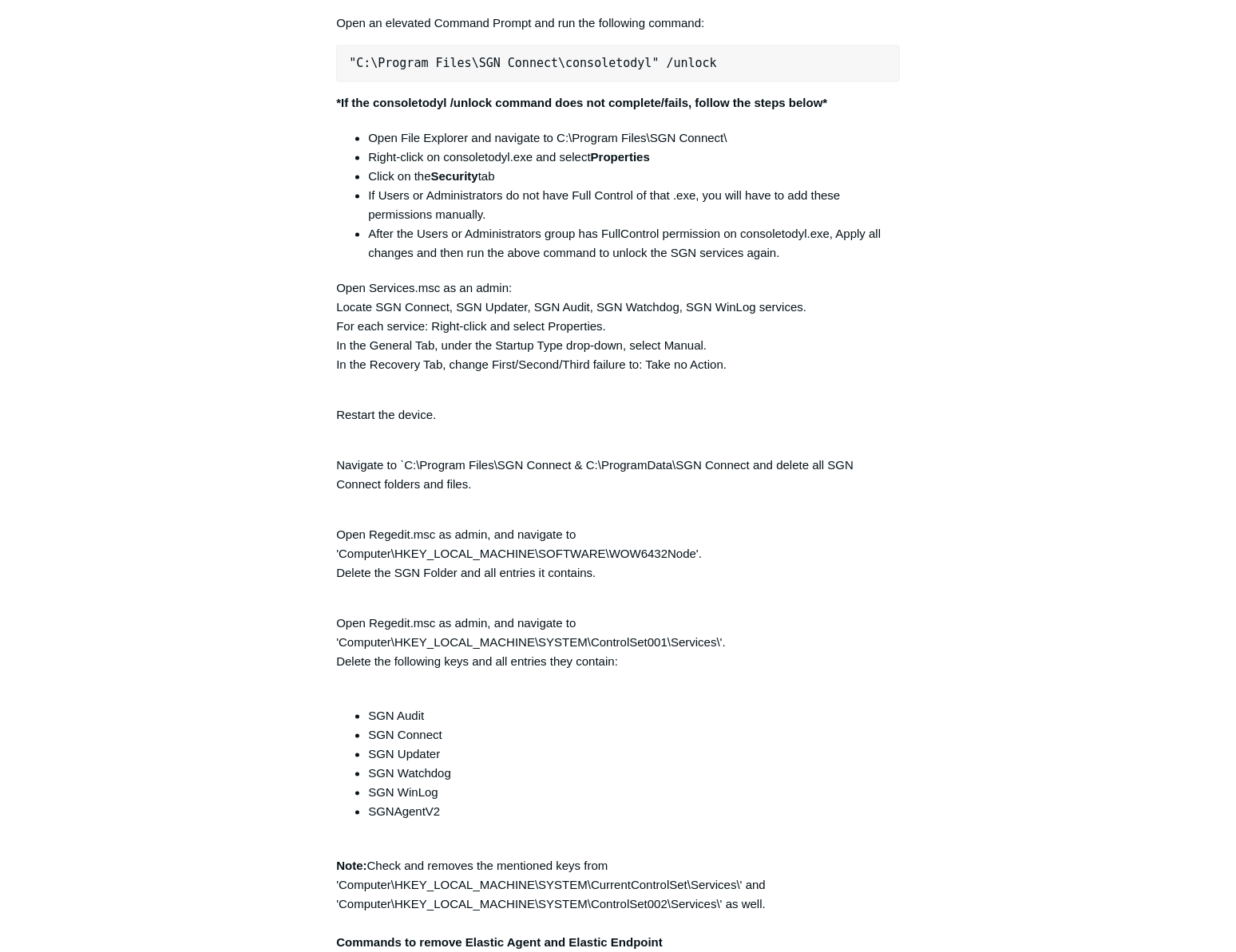
scroll to position [3449, 0]
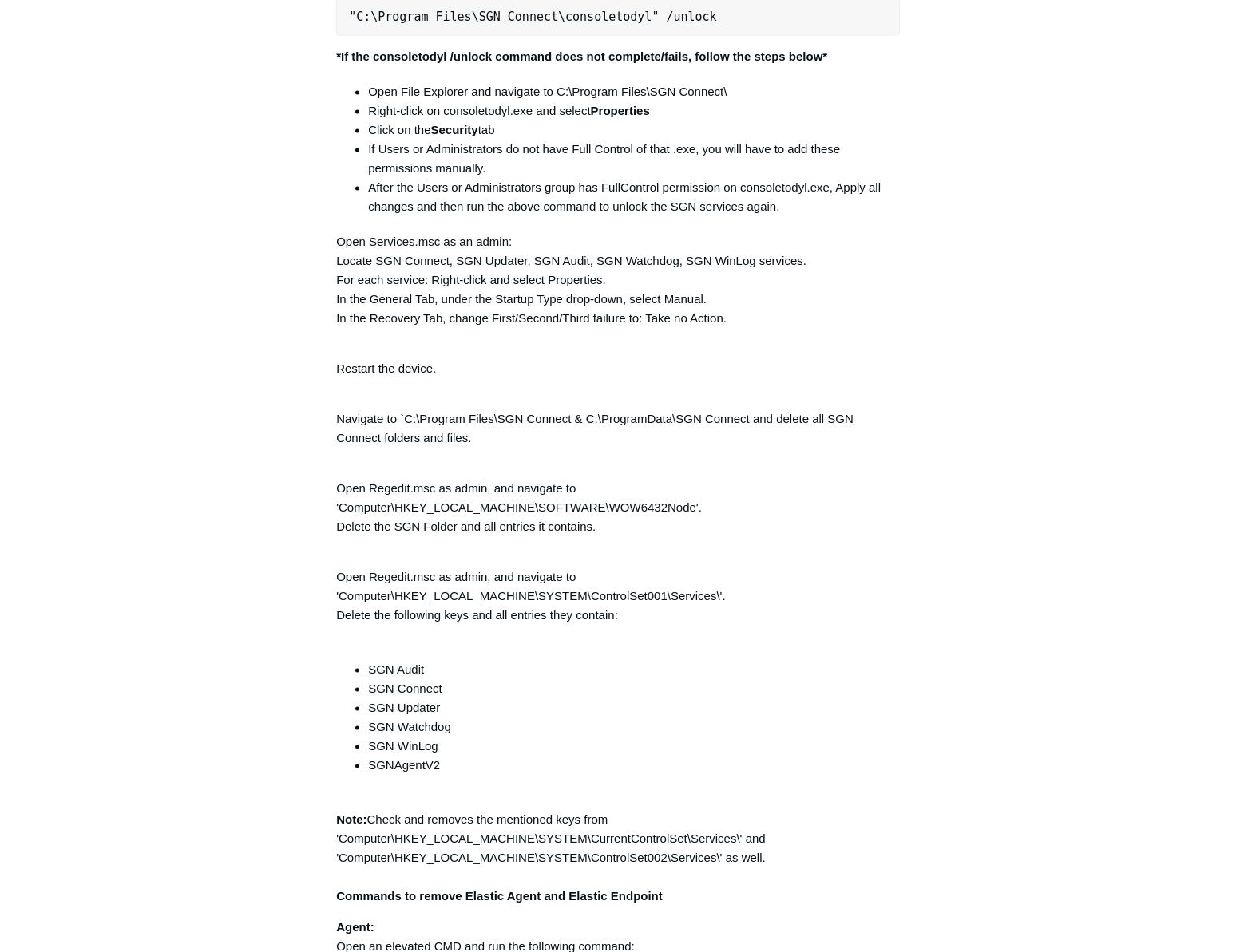
click at [671, 359] on p "Restart the device." at bounding box center [618, 359] width 564 height 38
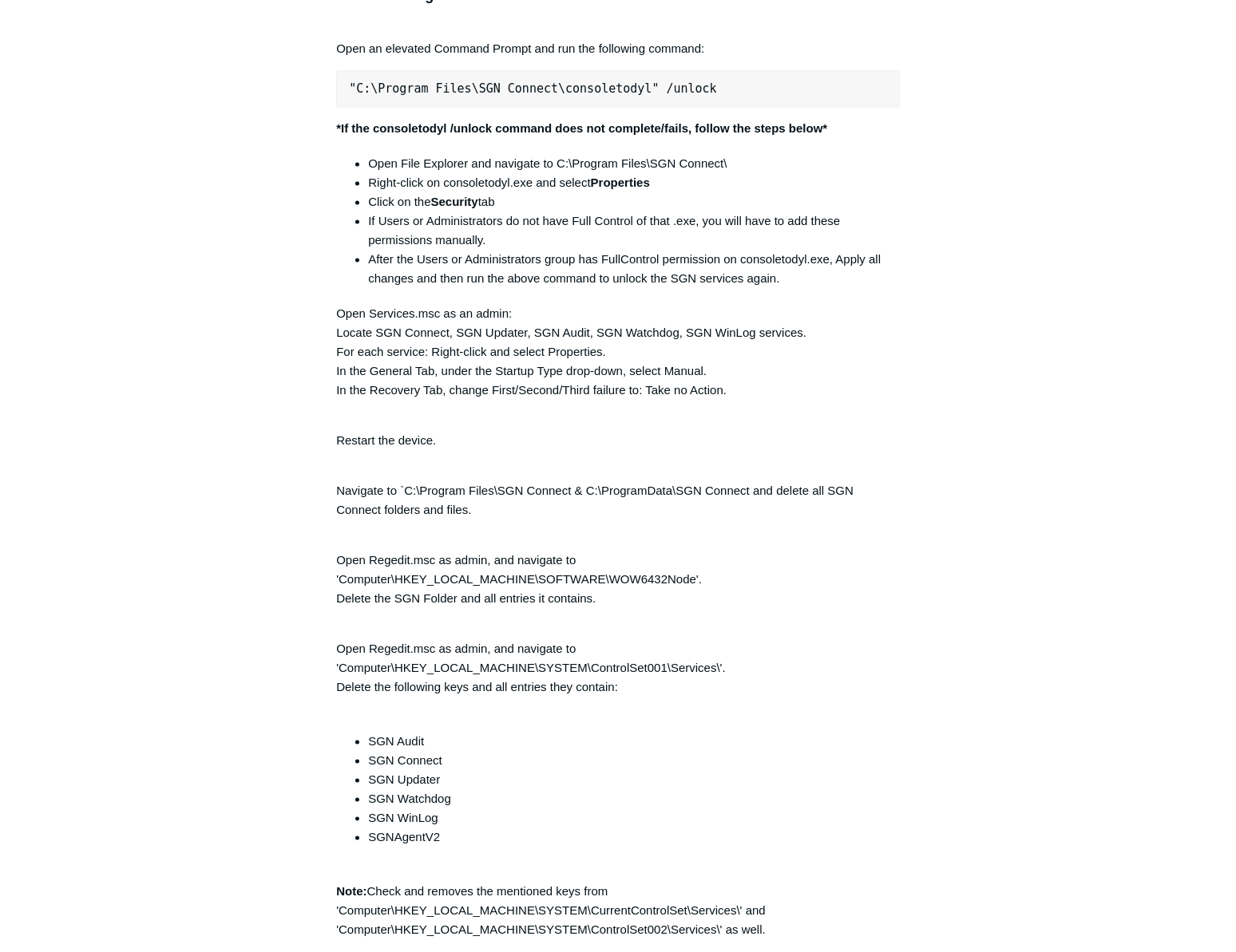
click at [910, 415] on article "SGN Connect Error Codes Follow Not yet followed by anyone The following list de…" at bounding box center [618, 198] width 612 height 6861
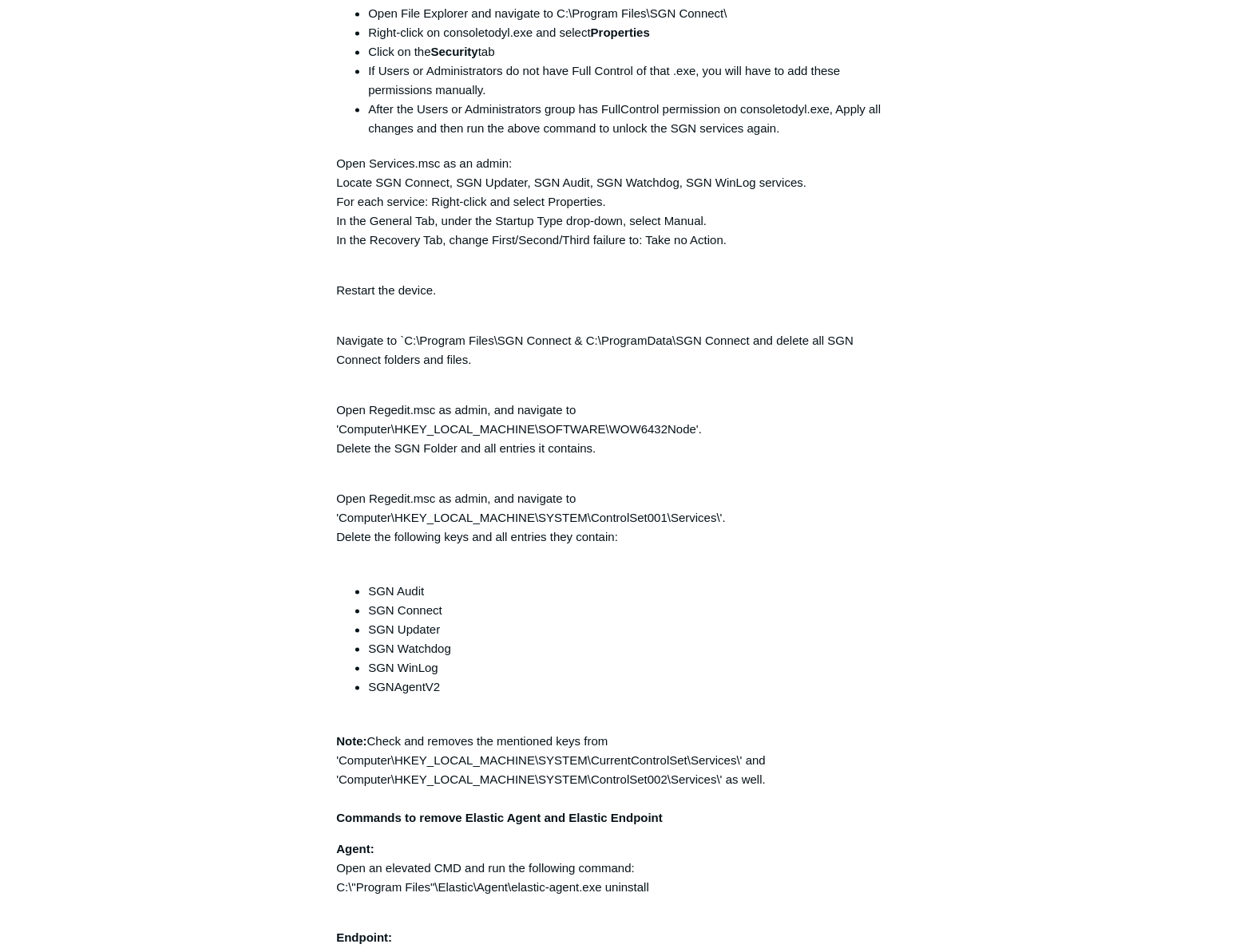
scroll to position [3667, 0]
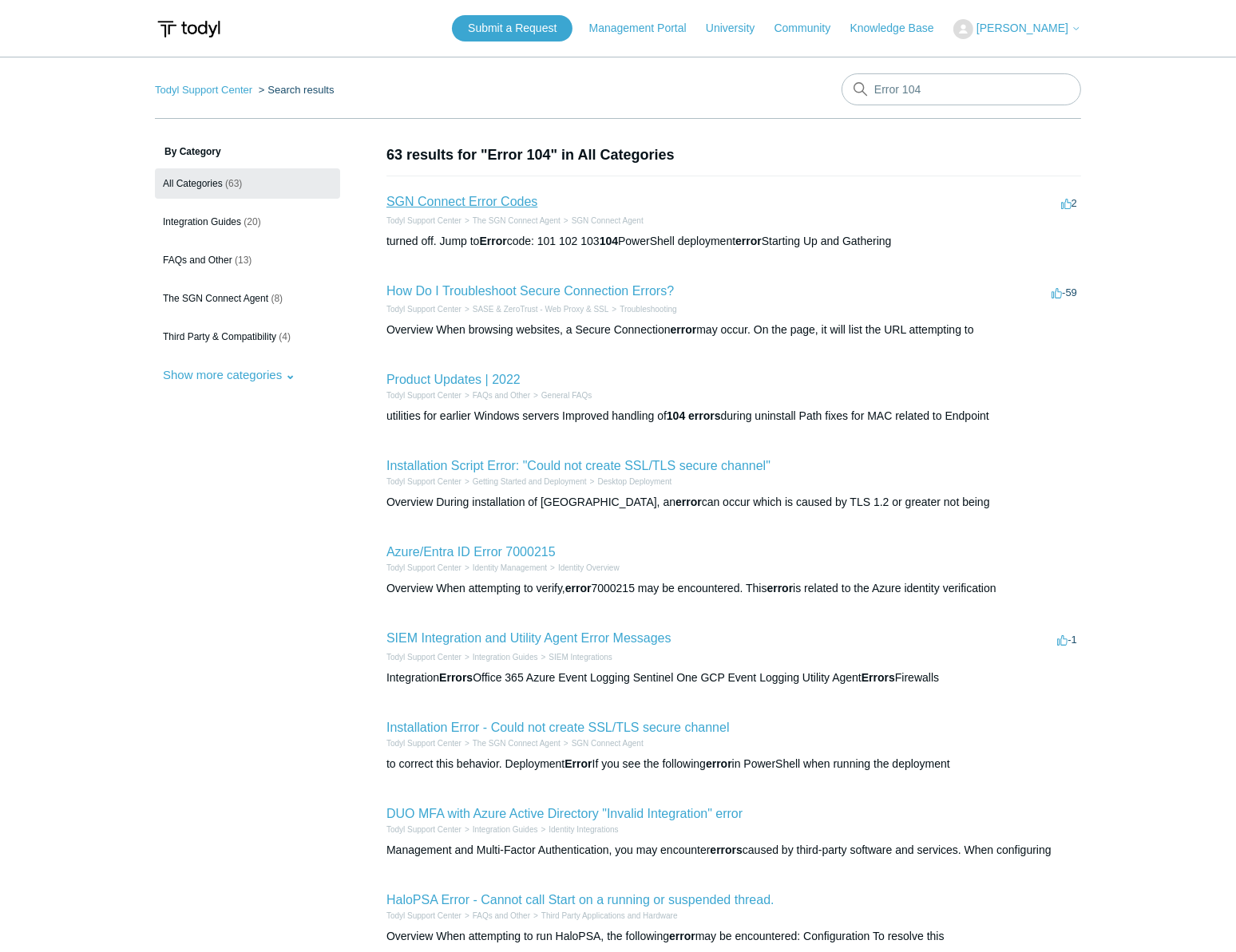
click at [497, 200] on link "SGN Connect Error Codes" at bounding box center [462, 201] width 151 height 14
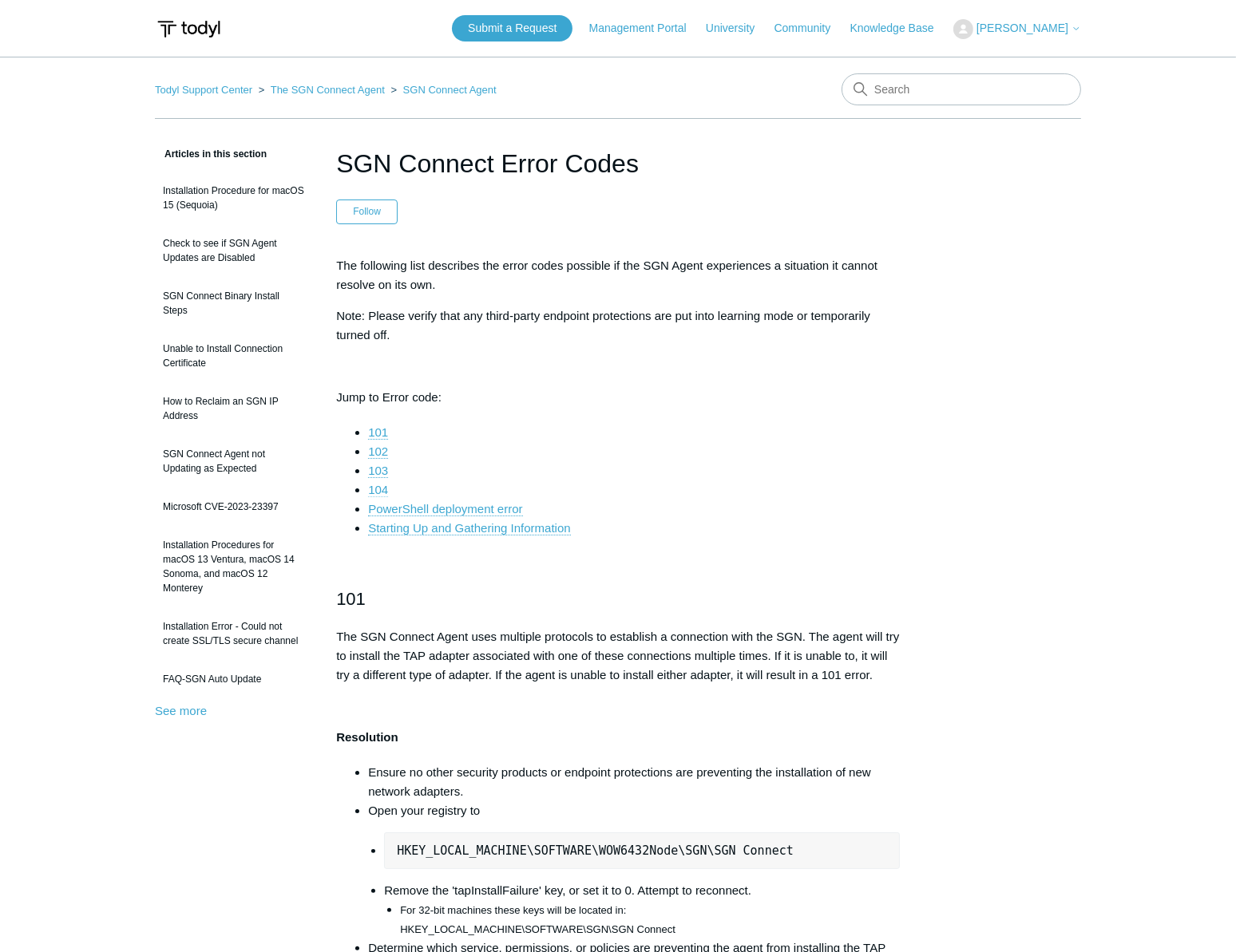
click at [386, 484] on link "104" at bounding box center [378, 490] width 20 height 15
